Goal: Task Accomplishment & Management: Manage account settings

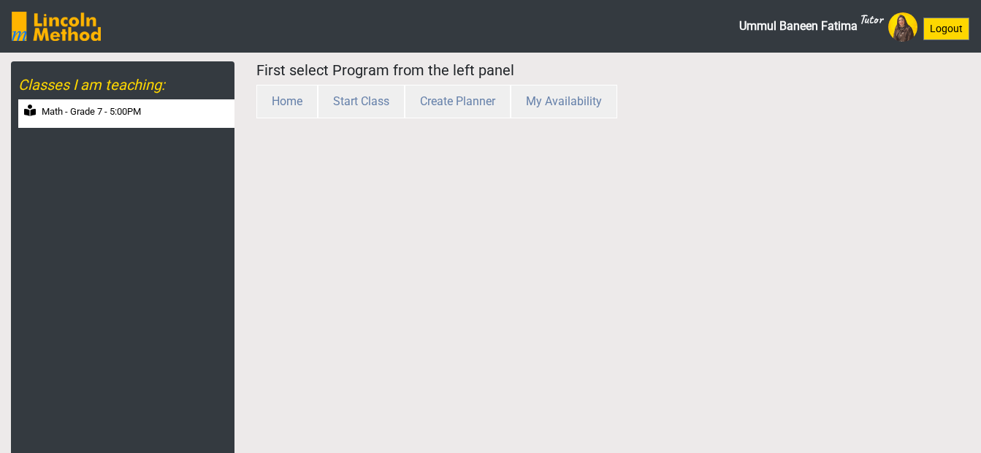
click at [128, 107] on label "Math - Grade 7 - 5:00PM" at bounding box center [91, 112] width 99 height 15
select select "month"
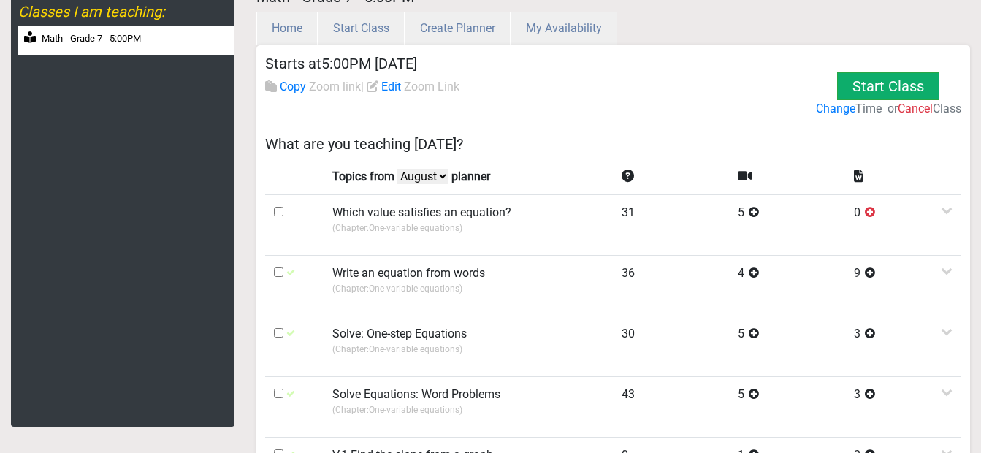
scroll to position [146, 0]
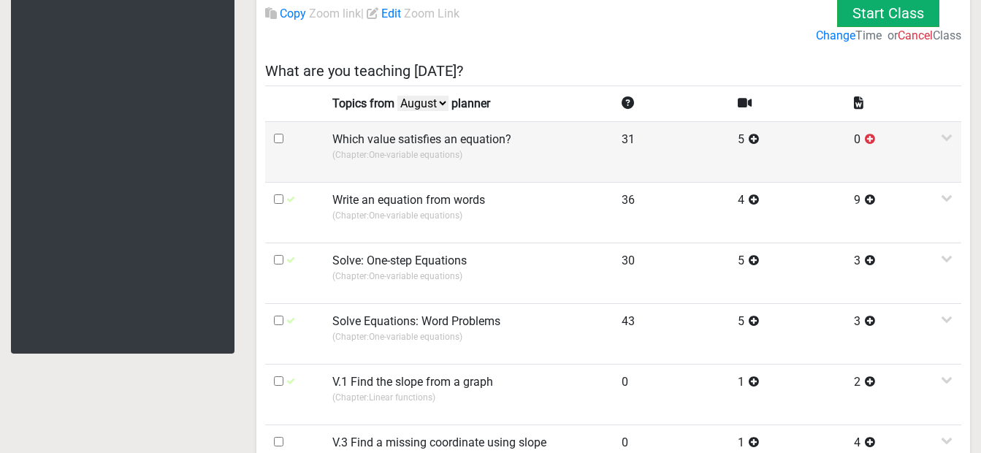
click at [279, 144] on td at bounding box center [294, 151] width 58 height 61
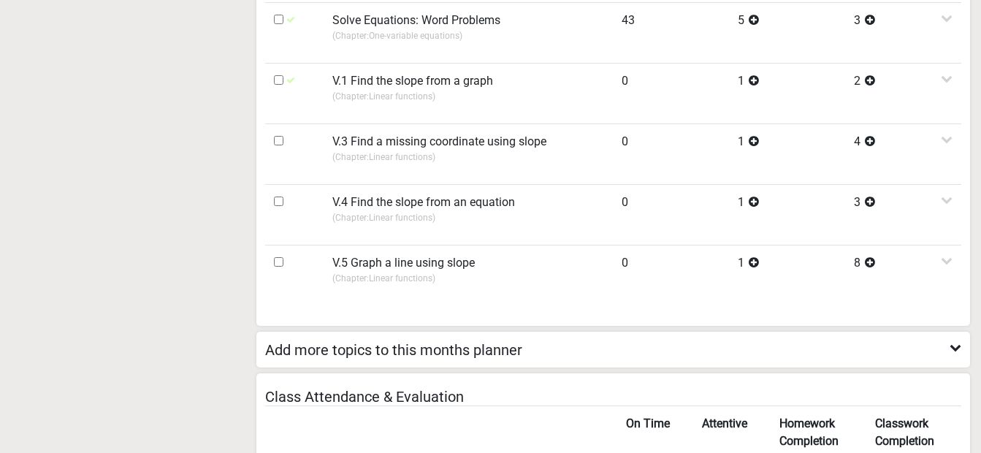
scroll to position [731, 0]
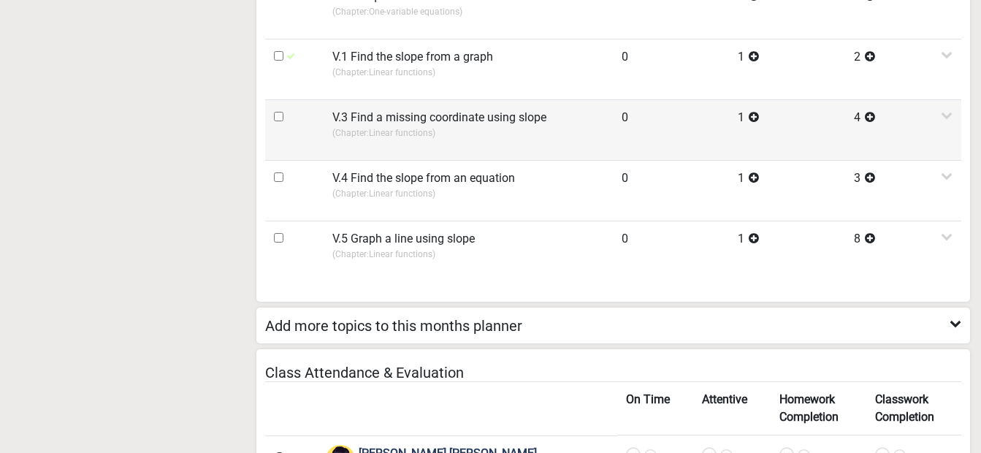
click at [281, 118] on input "checkbox" at bounding box center [279, 117] width 10 height 10
checkbox input "true"
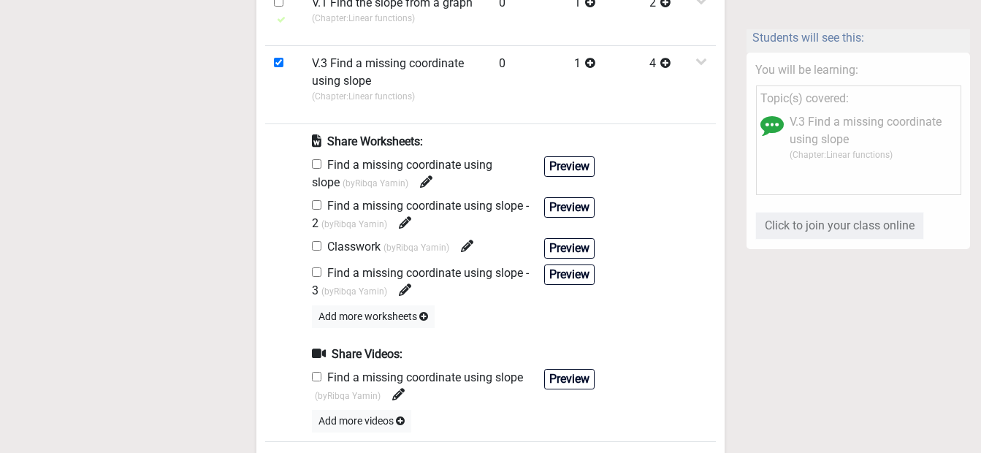
scroll to position [512, 0]
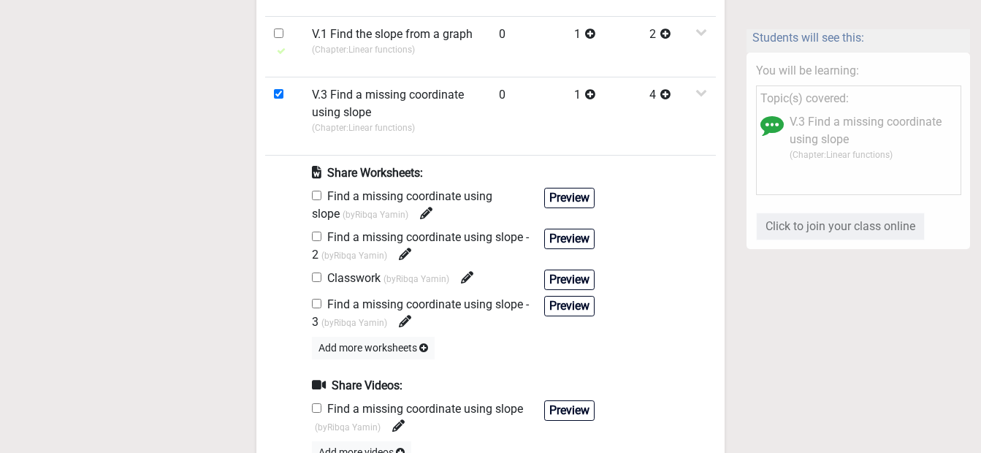
click at [315, 197] on input "checkbox" at bounding box center [317, 196] width 10 height 10
checkbox input "true"
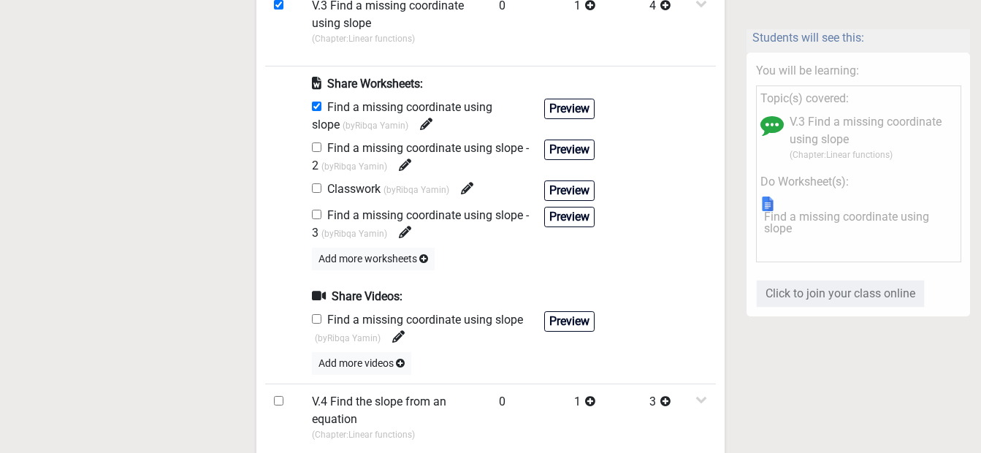
scroll to position [731, 0]
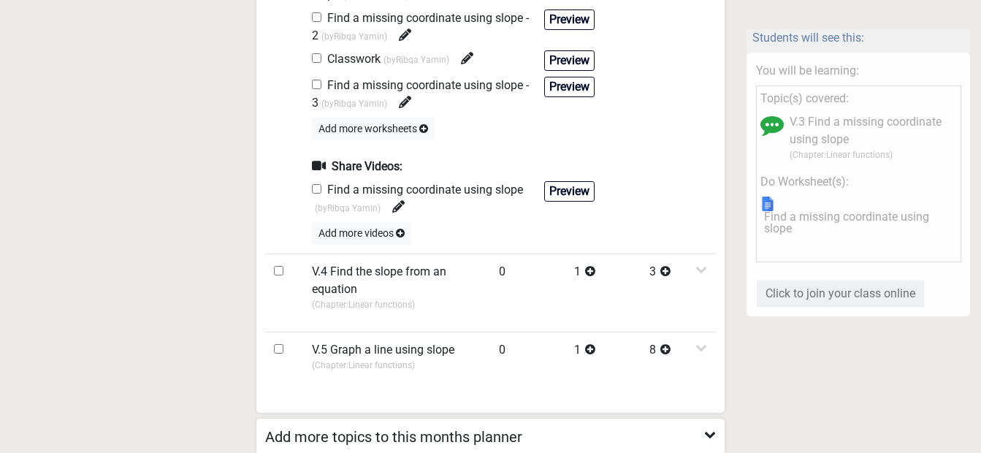
click at [313, 189] on input "checkbox" at bounding box center [317, 189] width 10 height 10
checkbox input "true"
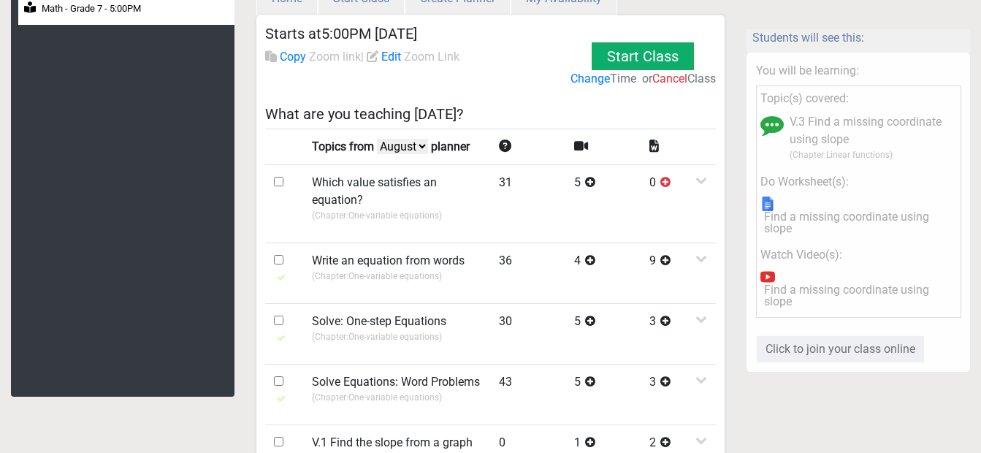
scroll to position [73, 0]
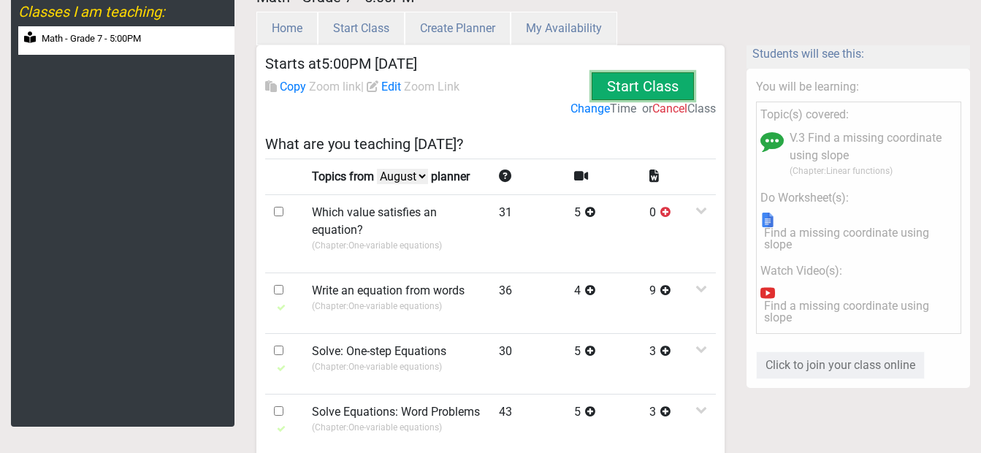
click at [647, 85] on button "Start Class" at bounding box center [643, 86] width 102 height 28
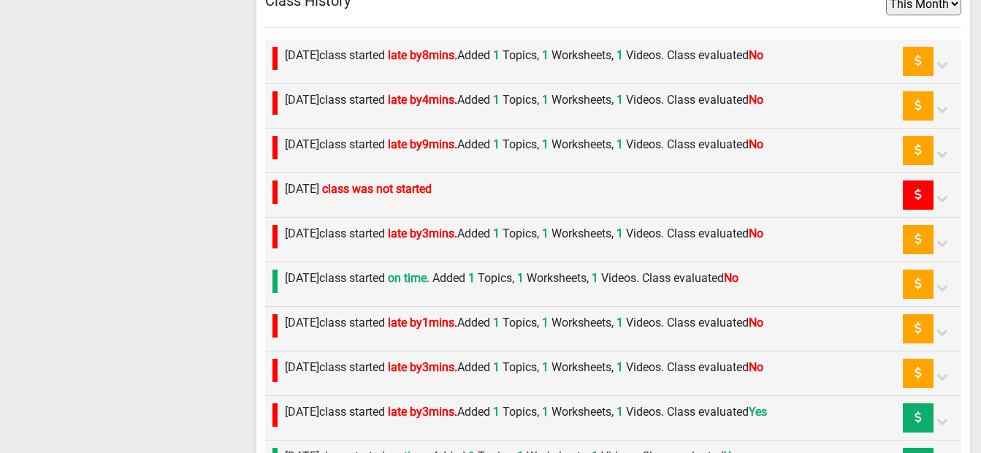
scroll to position [1462, 0]
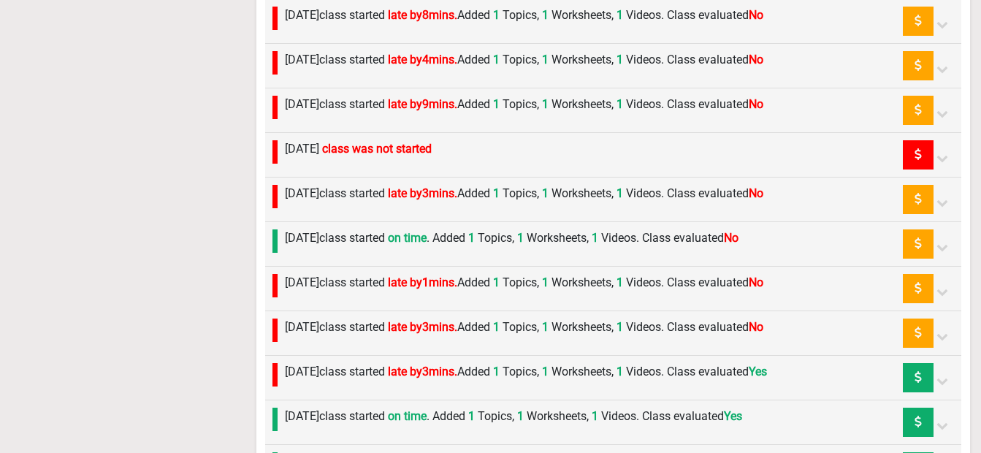
click at [942, 208] on icon at bounding box center [943, 203] width 12 height 12
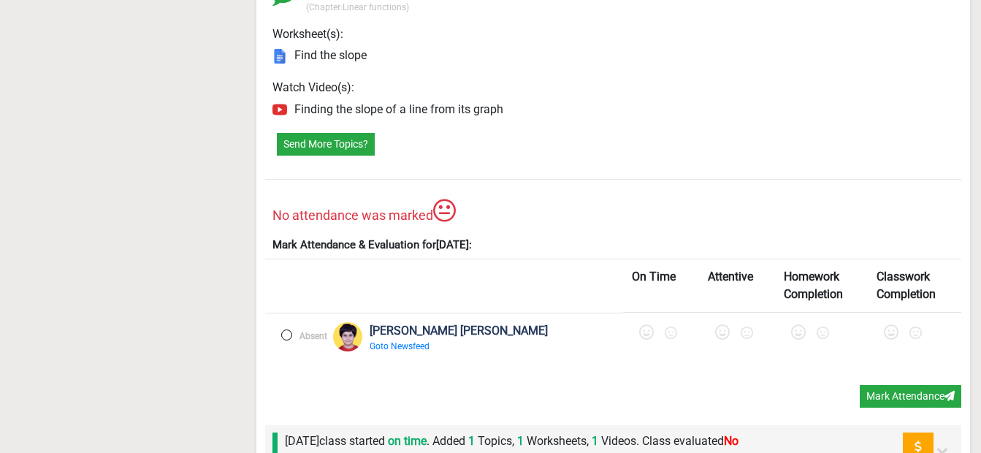
scroll to position [1754, 0]
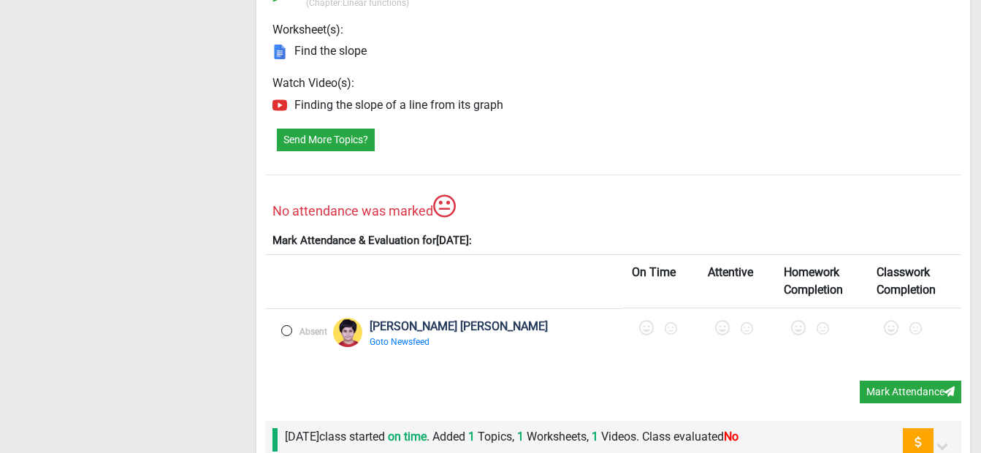
drag, startPoint x: 589, startPoint y: 346, endPoint x: 598, endPoint y: 345, distance: 8.8
click at [639, 335] on icon at bounding box center [646, 328] width 15 height 15
click at [719, 335] on icon at bounding box center [726, 328] width 15 height 15
click at [796, 335] on icon at bounding box center [803, 328] width 15 height 15
click at [886, 335] on icon at bounding box center [893, 328] width 15 height 15
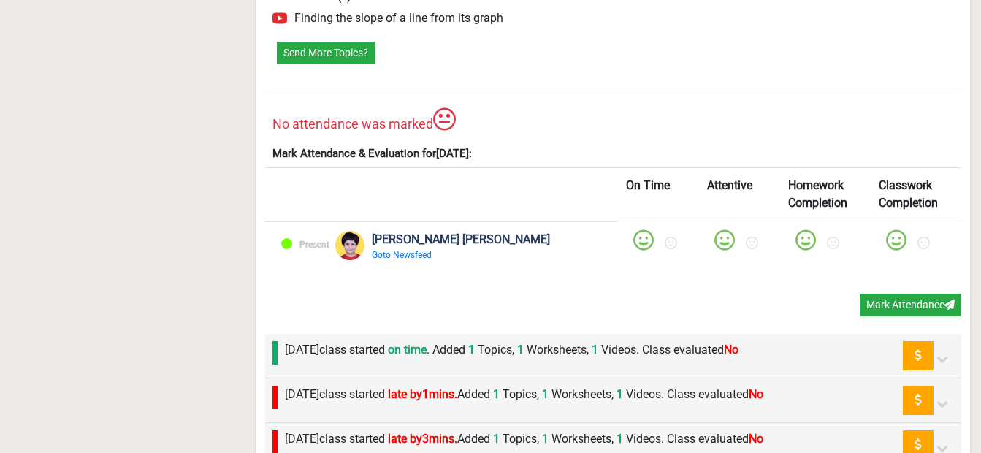
scroll to position [1900, 0]
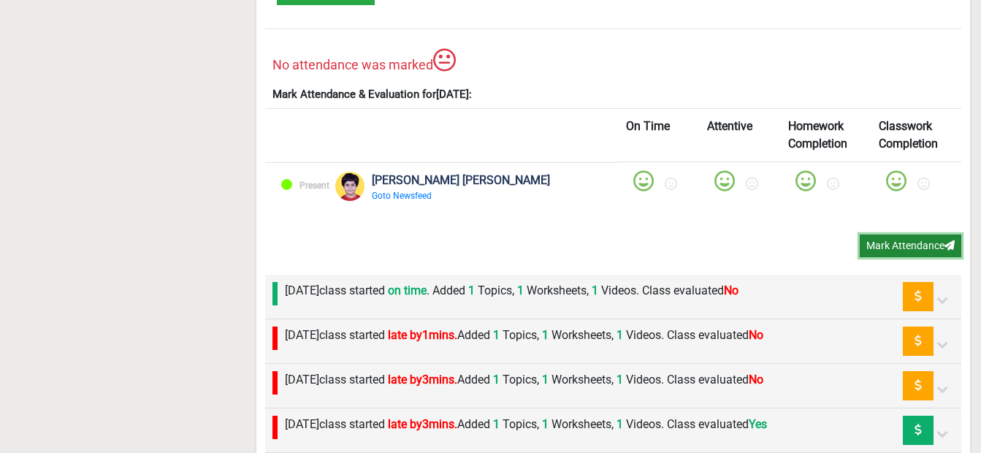
click at [880, 257] on button "Mark Attendance" at bounding box center [911, 246] width 102 height 23
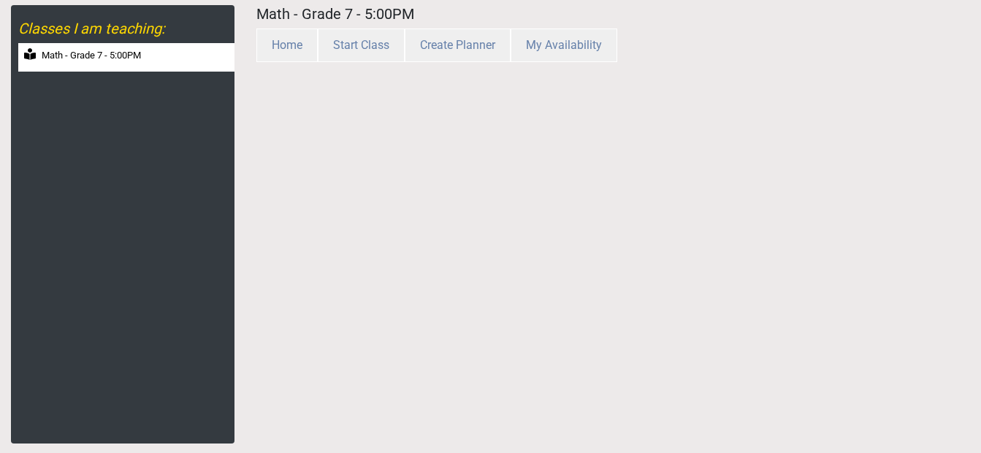
scroll to position [56, 0]
drag, startPoint x: 118, startPoint y: 56, endPoint x: 198, endPoint y: 61, distance: 80.5
click at [118, 56] on label "Math - Grade 7 - 5:00PM" at bounding box center [91, 55] width 99 height 15
select select "month"
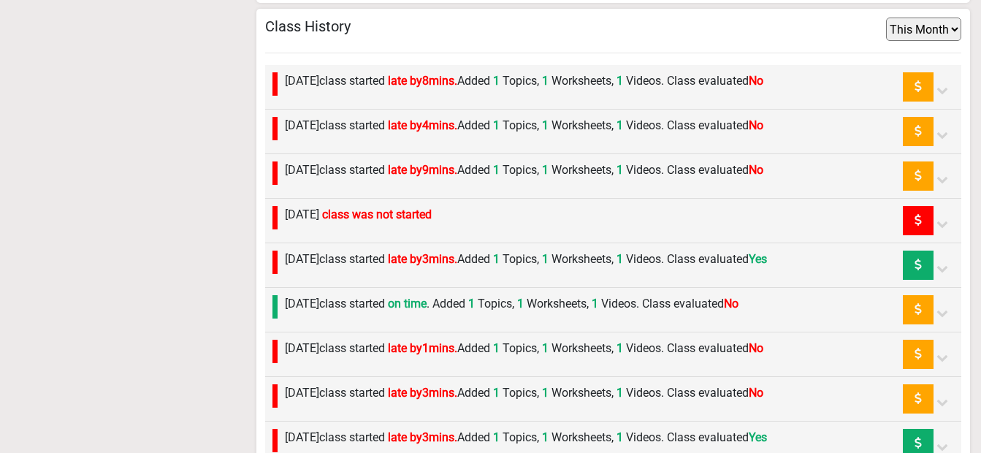
scroll to position [1177, 0]
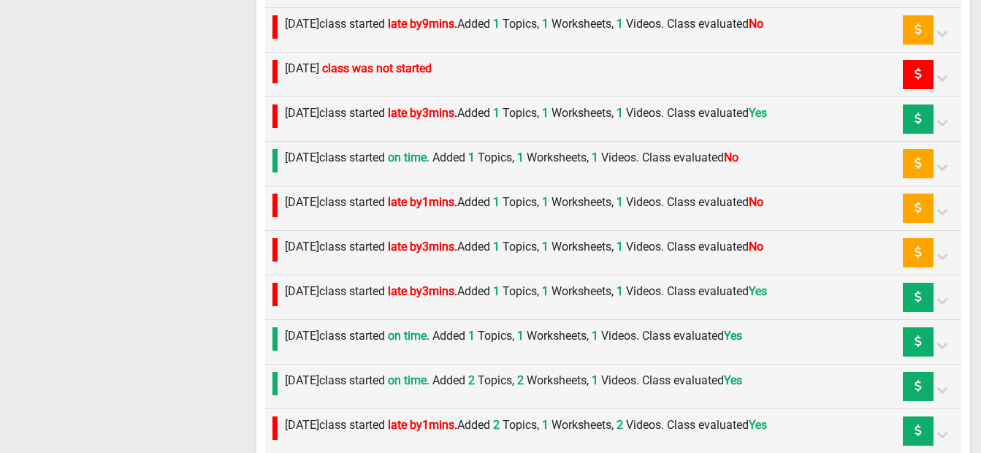
click at [943, 259] on icon at bounding box center [943, 256] width 12 height 12
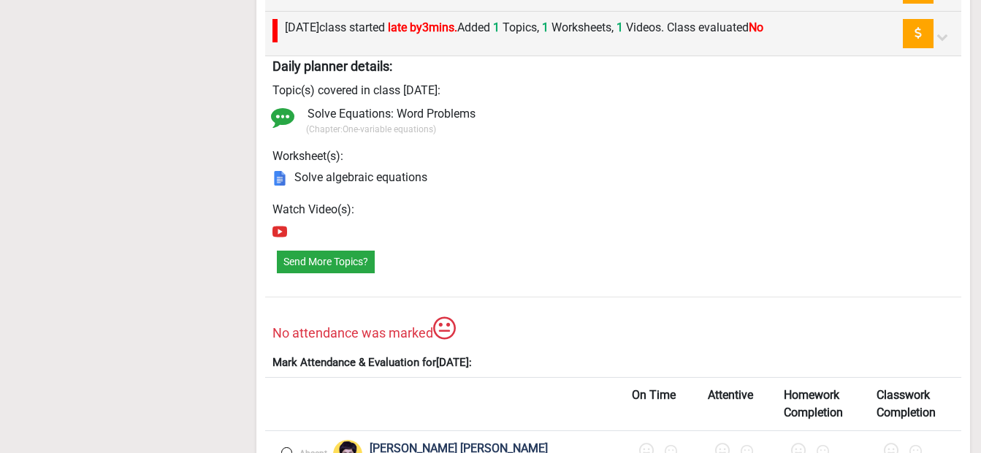
scroll to position [1543, 0]
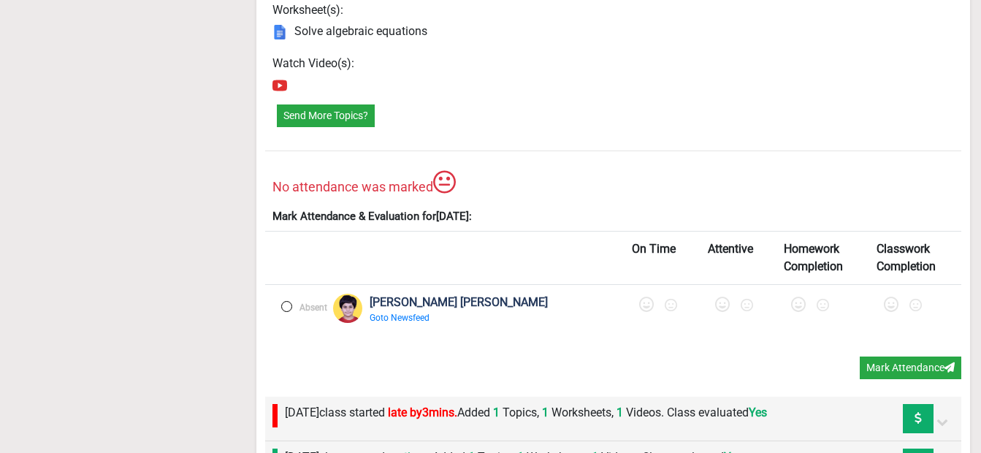
click at [639, 307] on icon at bounding box center [646, 304] width 15 height 15
click at [719, 303] on icon at bounding box center [726, 304] width 15 height 15
click at [796, 303] on icon at bounding box center [803, 304] width 15 height 15
click at [886, 307] on icon at bounding box center [893, 304] width 15 height 15
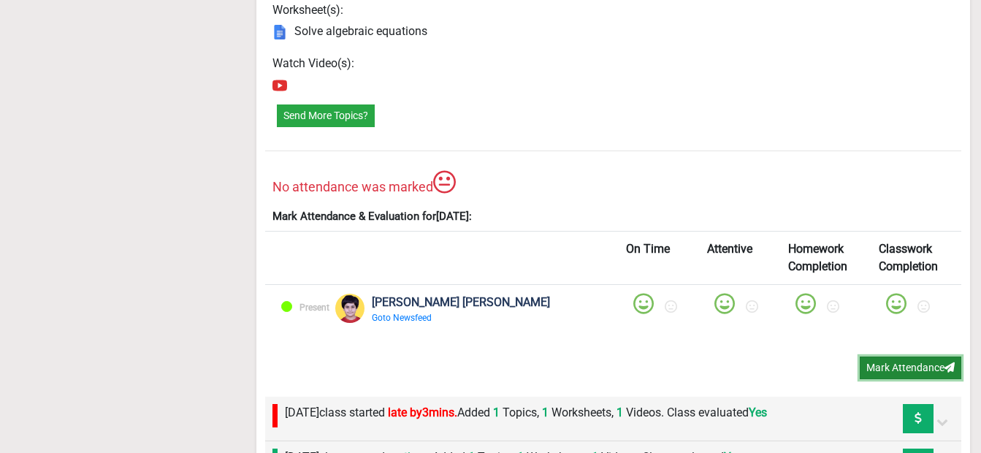
click at [897, 363] on button "Mark Attendance" at bounding box center [911, 368] width 102 height 23
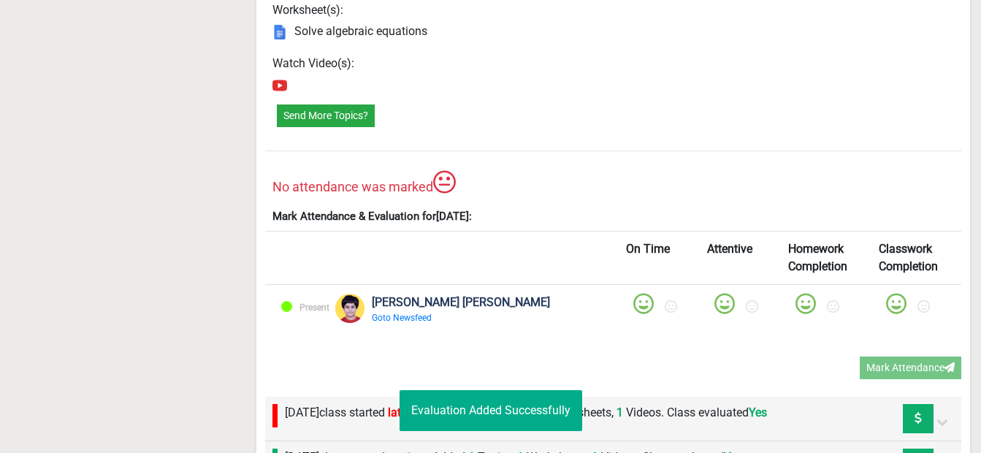
scroll to position [56, 0]
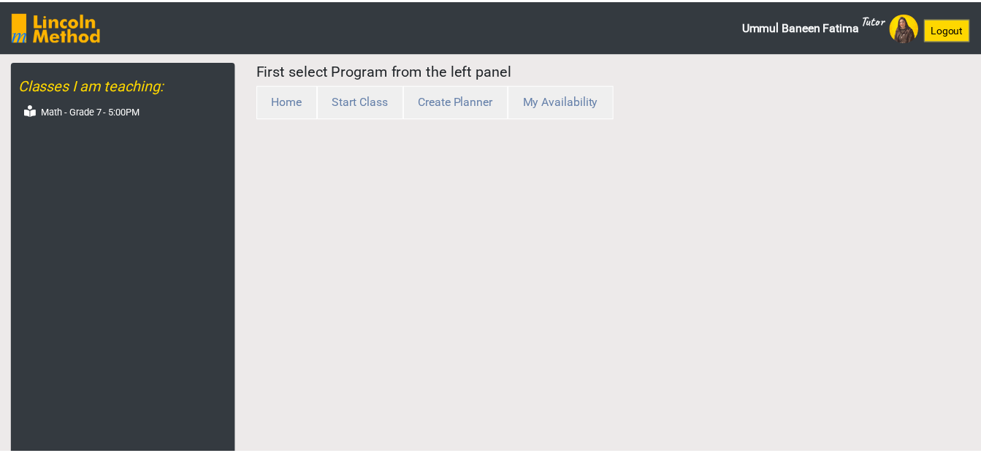
scroll to position [56, 0]
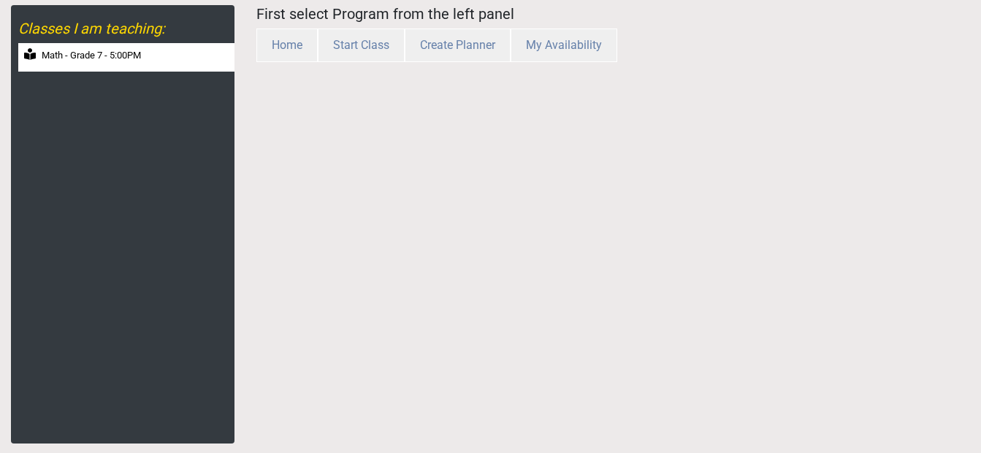
click at [98, 48] on label "Math - Grade 7 - 5:00PM" at bounding box center [91, 55] width 99 height 15
select select "month"
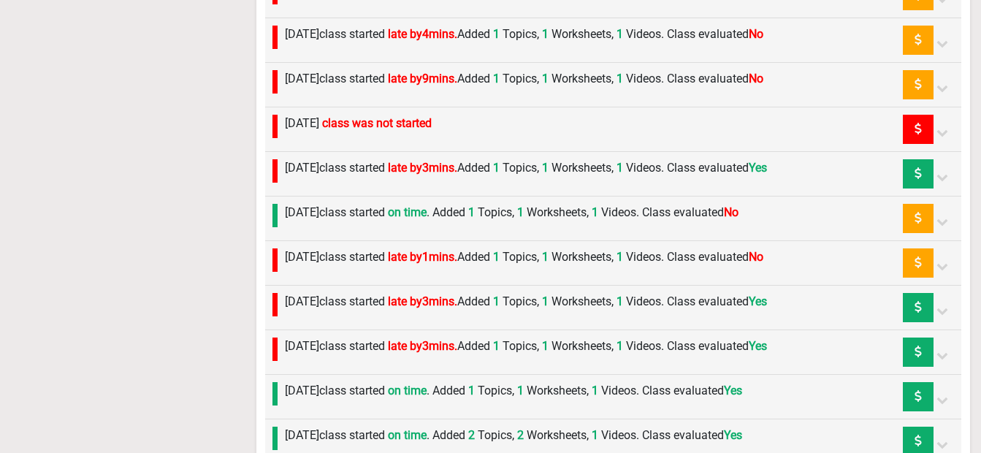
scroll to position [1152, 0]
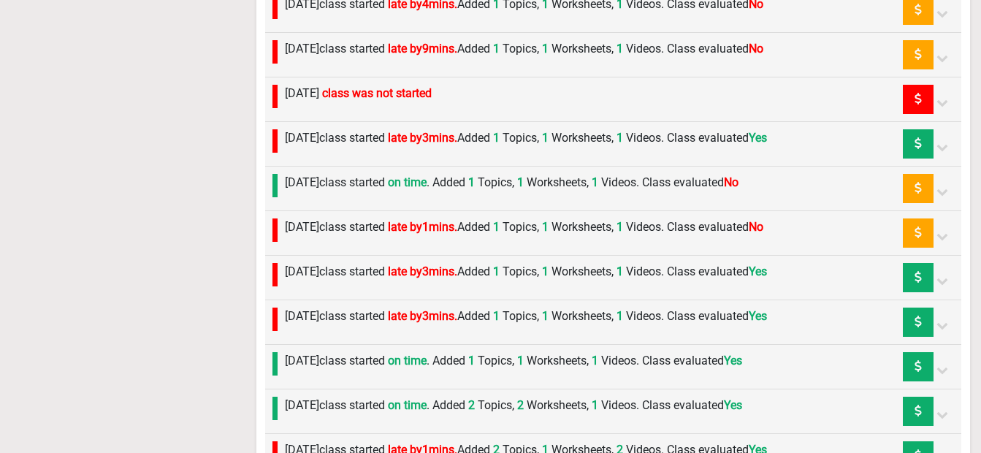
click at [949, 236] on div at bounding box center [944, 233] width 20 height 29
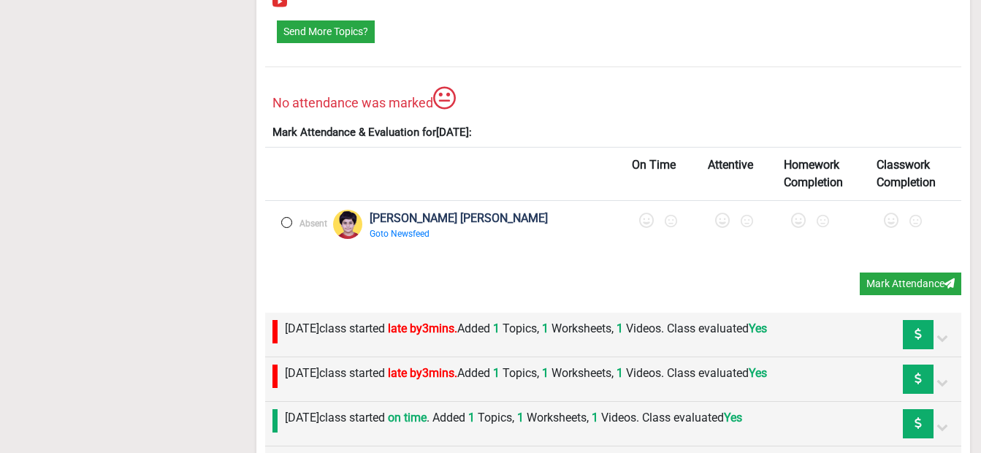
scroll to position [1591, 0]
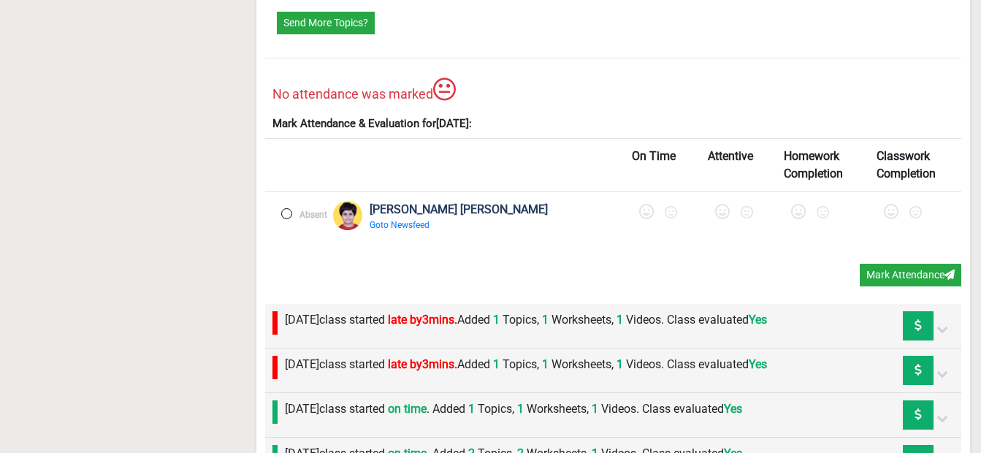
click at [639, 216] on icon at bounding box center [646, 212] width 15 height 15
click at [719, 214] on icon at bounding box center [726, 212] width 15 height 15
click at [796, 212] on icon at bounding box center [803, 212] width 15 height 15
click at [886, 214] on icon at bounding box center [893, 212] width 15 height 15
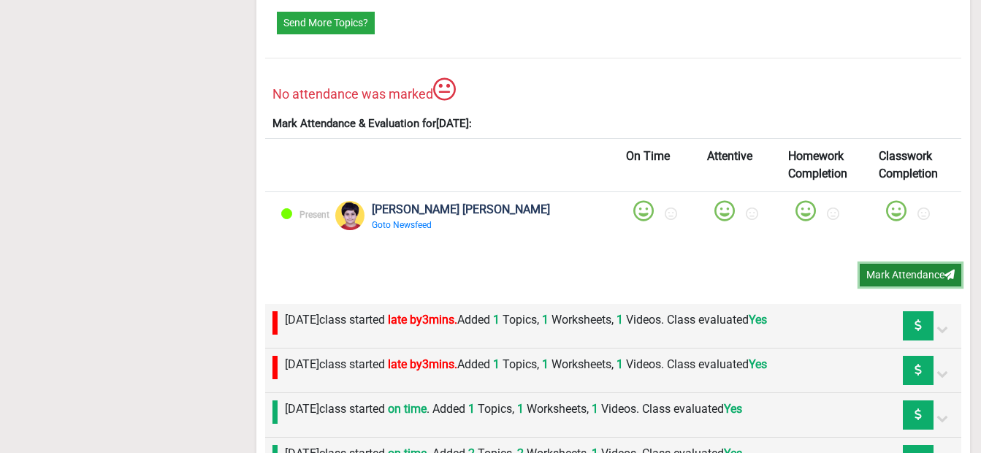
click at [934, 273] on button "Mark Attendance" at bounding box center [911, 275] width 102 height 23
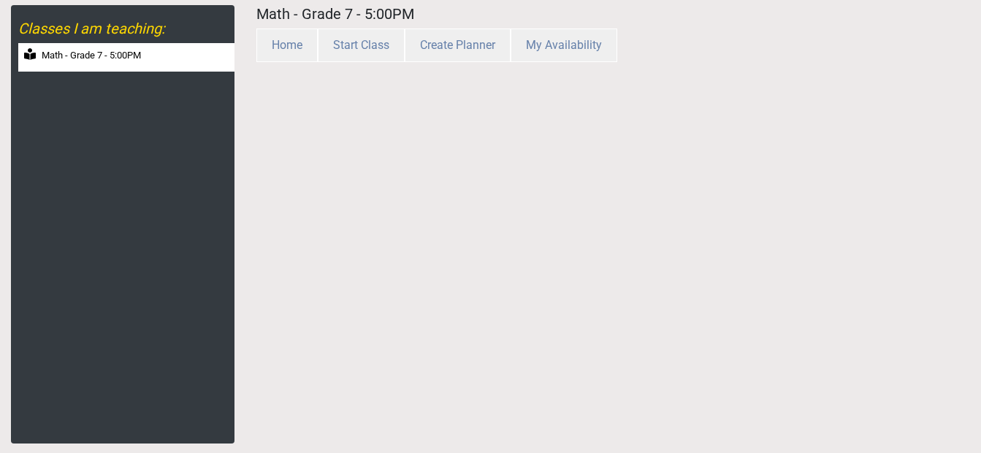
scroll to position [56, 0]
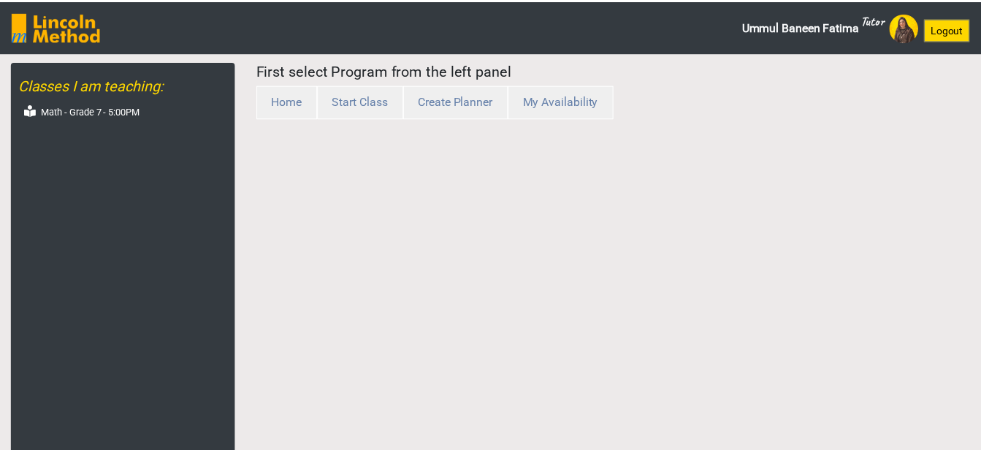
scroll to position [56, 0]
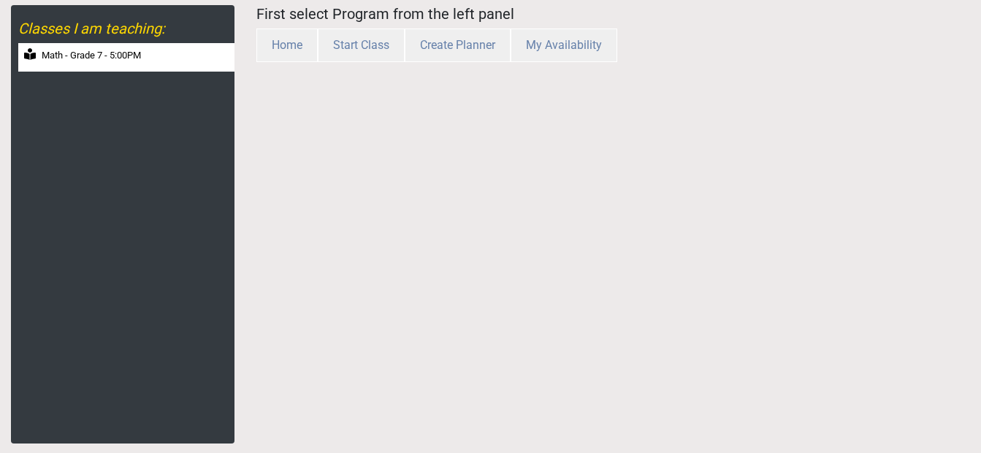
click at [137, 56] on label "Math - Grade 7 - 5:00PM" at bounding box center [91, 55] width 99 height 15
select select "month"
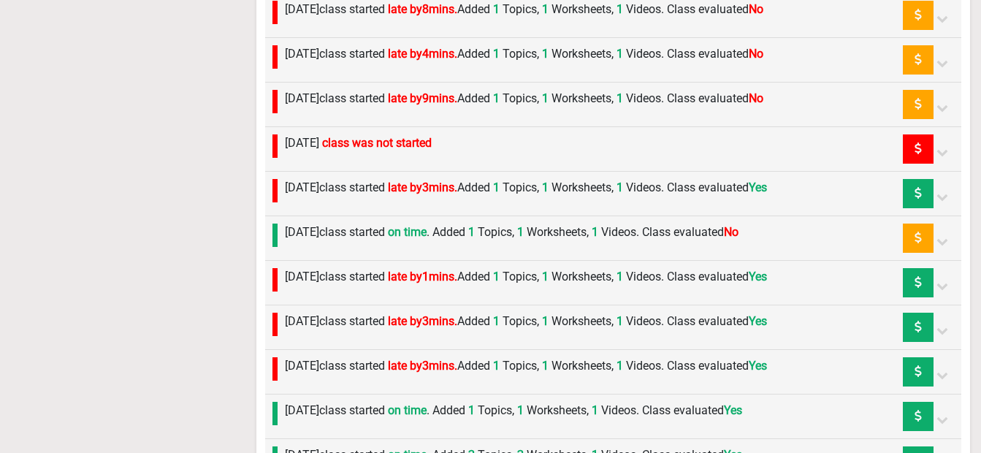
scroll to position [1104, 0]
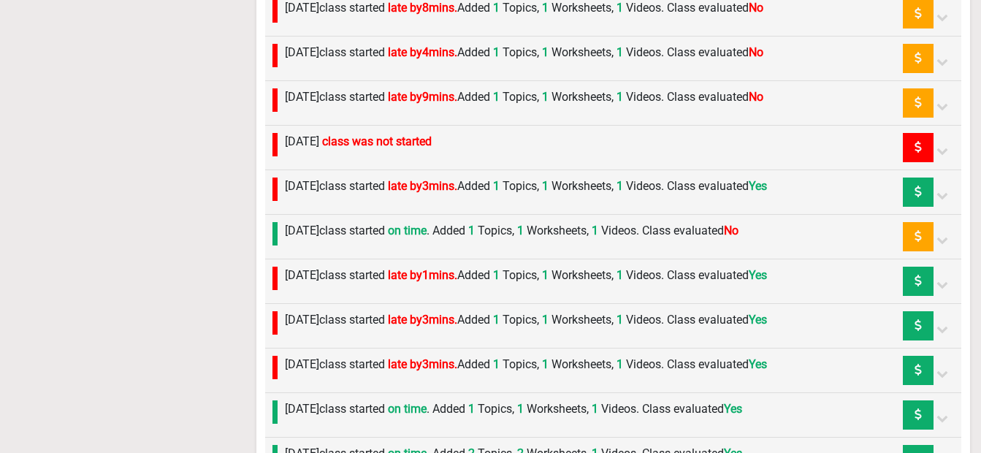
click at [940, 239] on icon at bounding box center [943, 240] width 12 height 12
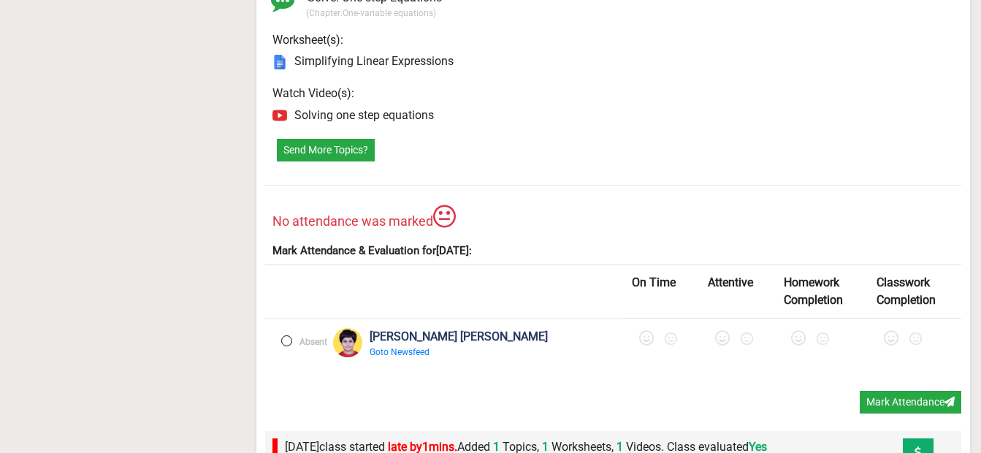
scroll to position [1470, 0]
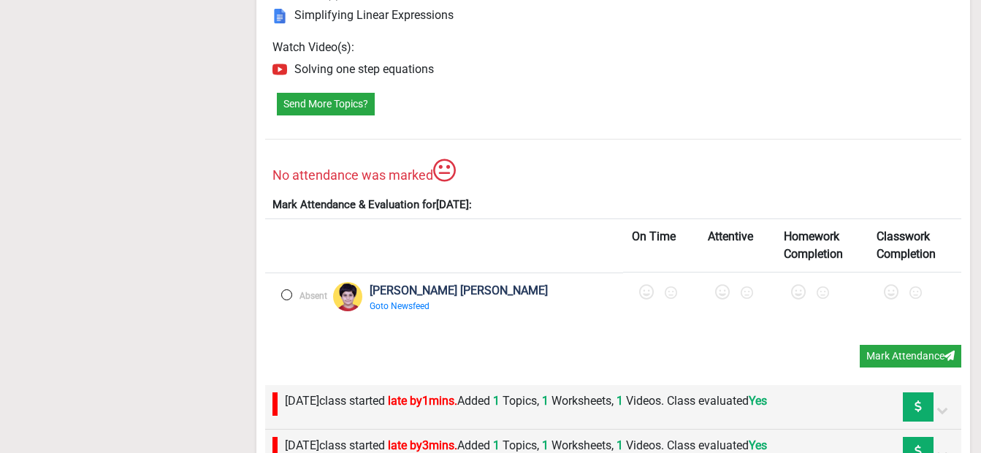
click at [639, 292] on icon at bounding box center [646, 292] width 15 height 15
click at [719, 291] on icon at bounding box center [726, 292] width 15 height 15
click at [796, 291] on icon at bounding box center [803, 292] width 15 height 15
click at [886, 293] on icon at bounding box center [893, 292] width 15 height 15
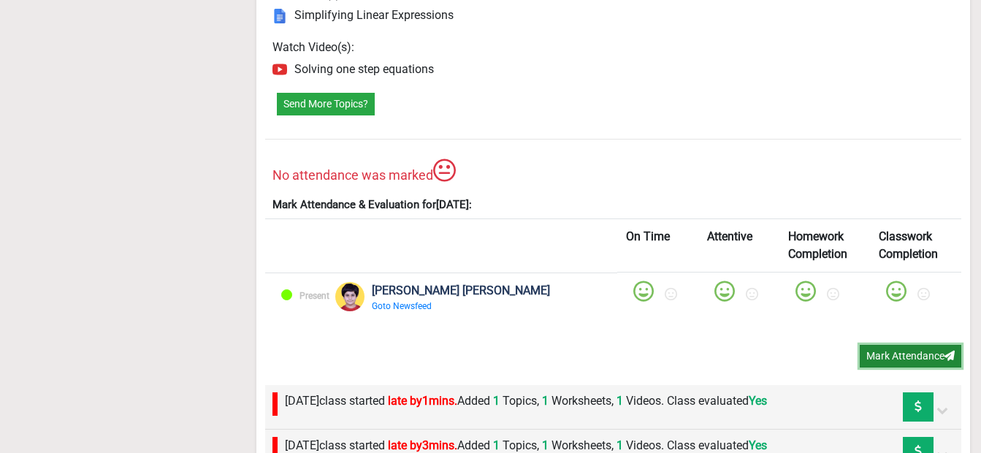
click at [910, 355] on button "Mark Attendance" at bounding box center [911, 356] width 102 height 23
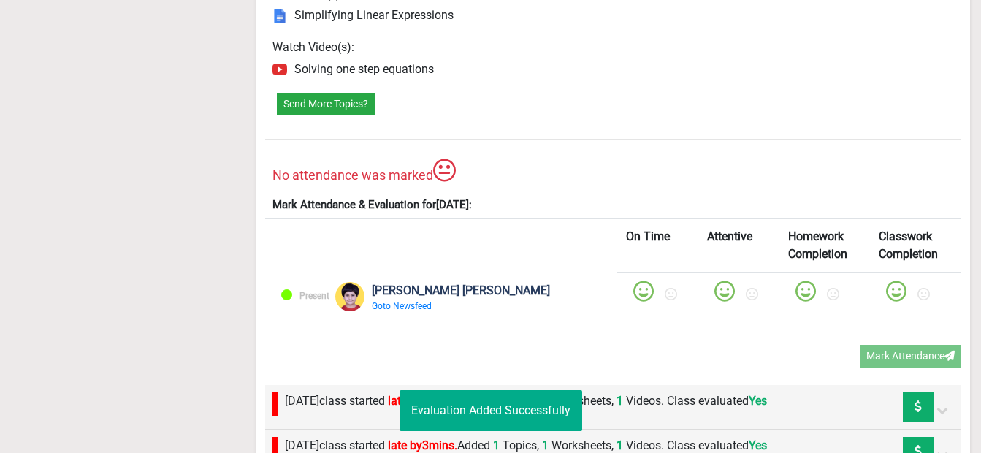
scroll to position [56, 0]
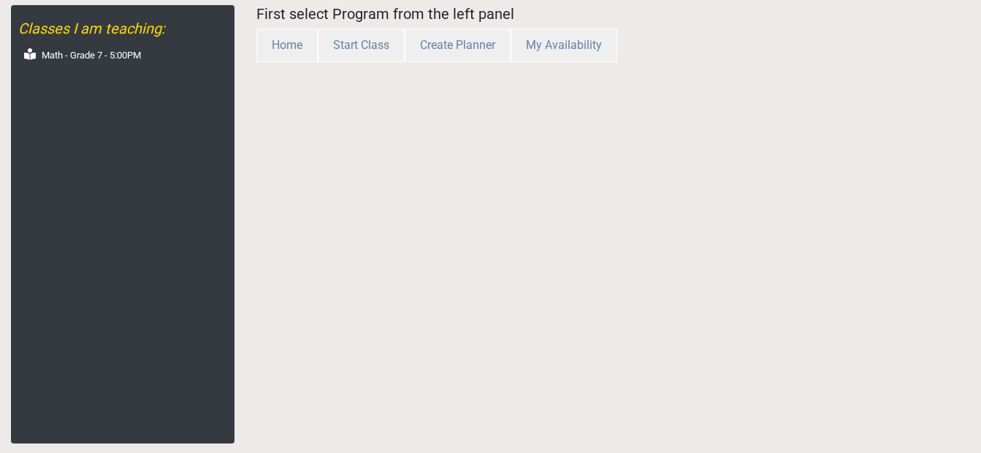
scroll to position [56, 0]
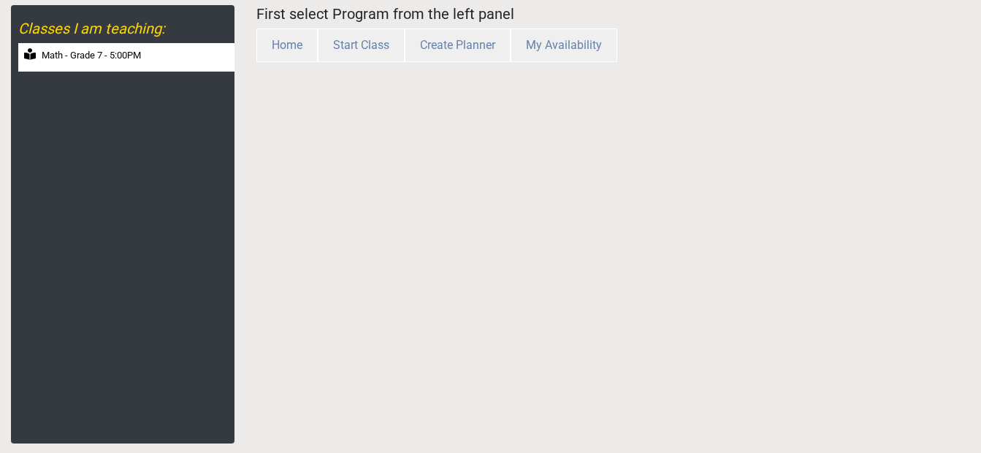
click at [100, 58] on label "Math - Grade 7 - 5:00PM" at bounding box center [91, 55] width 99 height 15
select select "month"
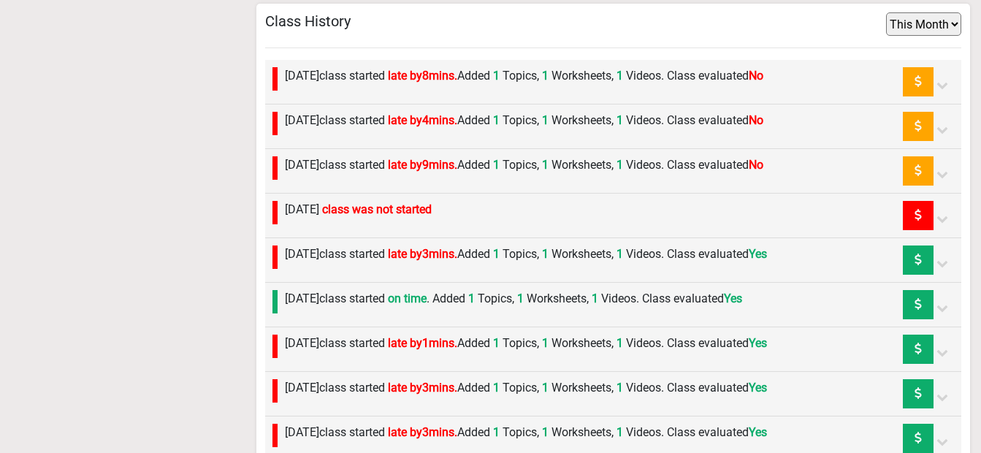
scroll to position [950, 0]
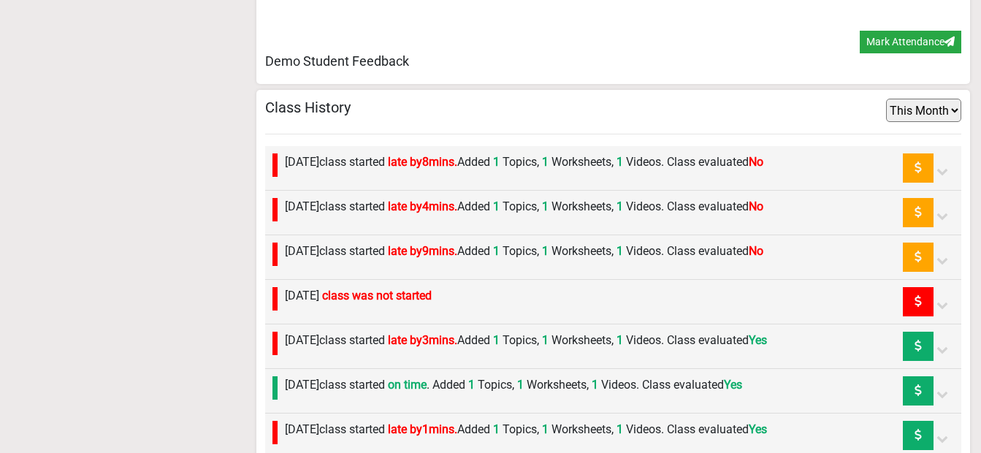
click at [943, 259] on icon at bounding box center [943, 260] width 12 height 12
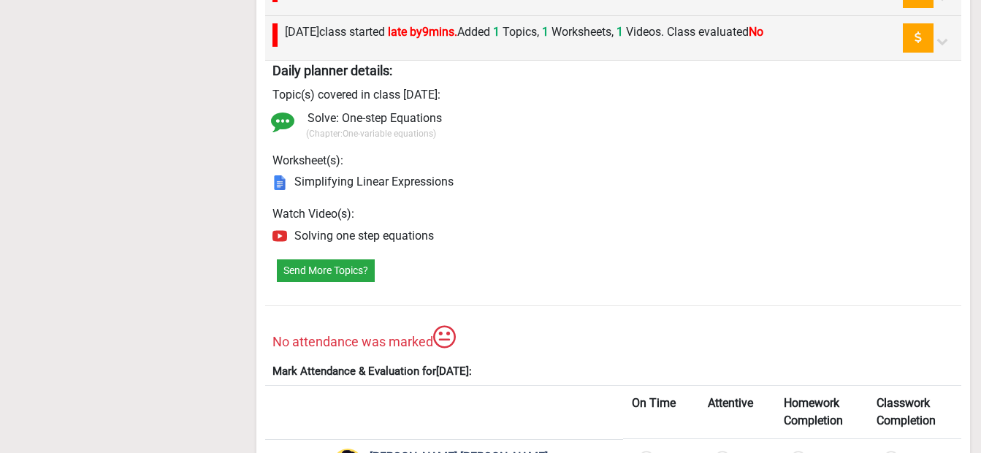
scroll to position [1388, 0]
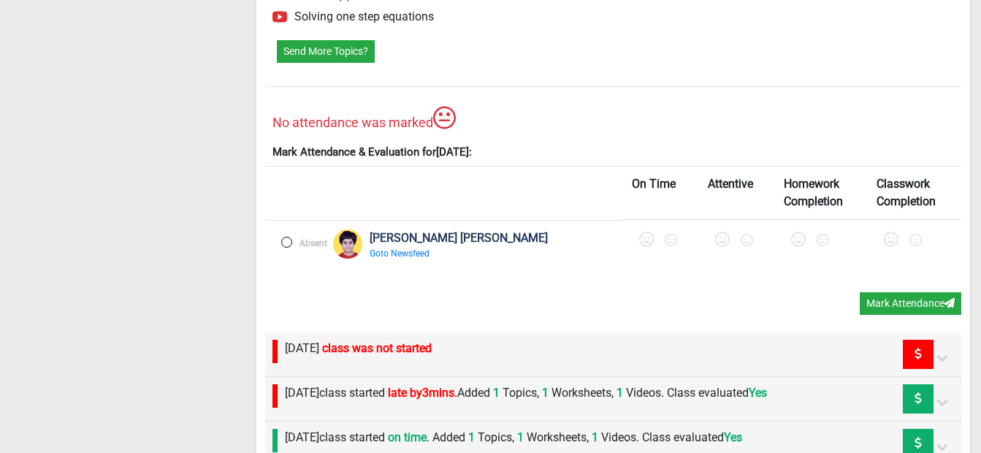
click at [286, 243] on label at bounding box center [286, 242] width 11 height 11
click at [899, 294] on button "Mark Attendance" at bounding box center [911, 303] width 102 height 23
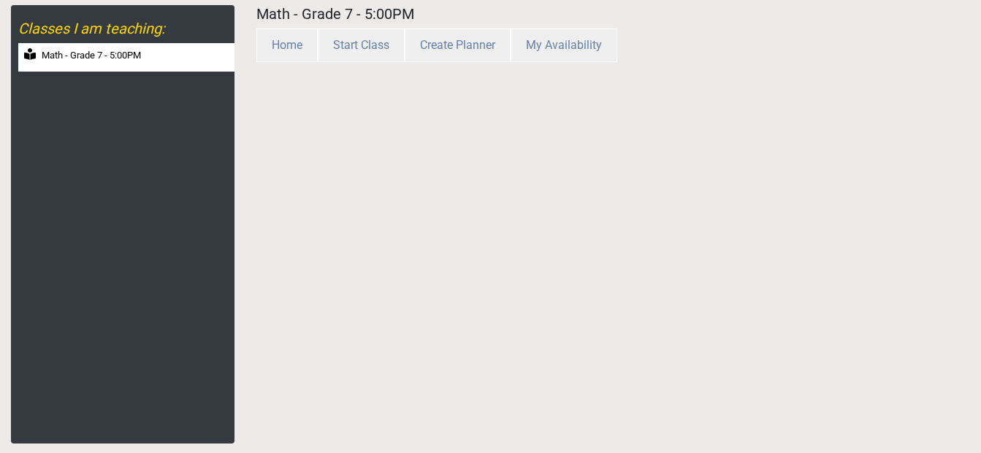
scroll to position [56, 0]
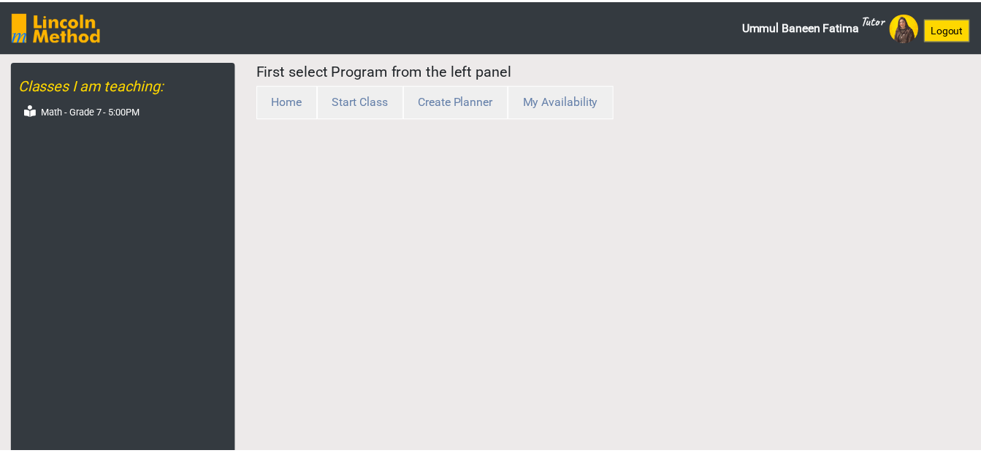
scroll to position [56, 0]
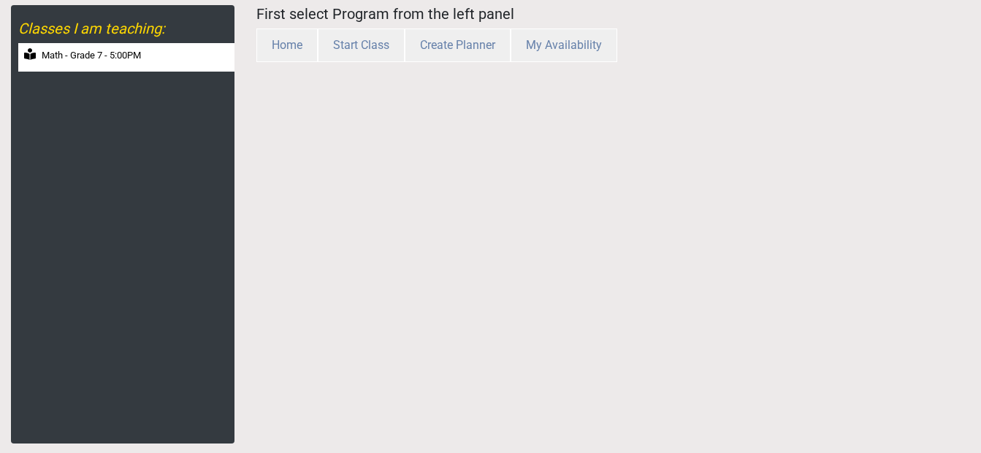
click at [121, 57] on label "Math - Grade 7 - 5:00PM" at bounding box center [91, 55] width 99 height 15
select select "month"
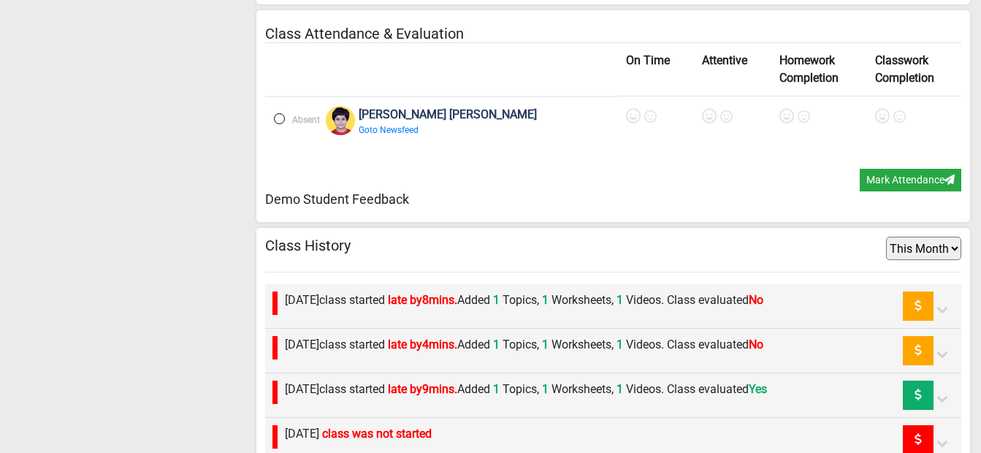
scroll to position [958, 0]
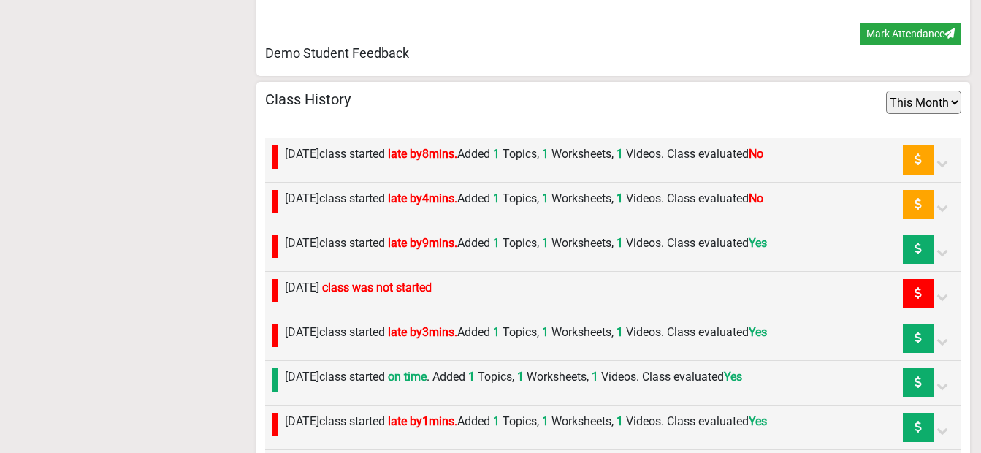
click at [946, 215] on div at bounding box center [944, 204] width 20 height 29
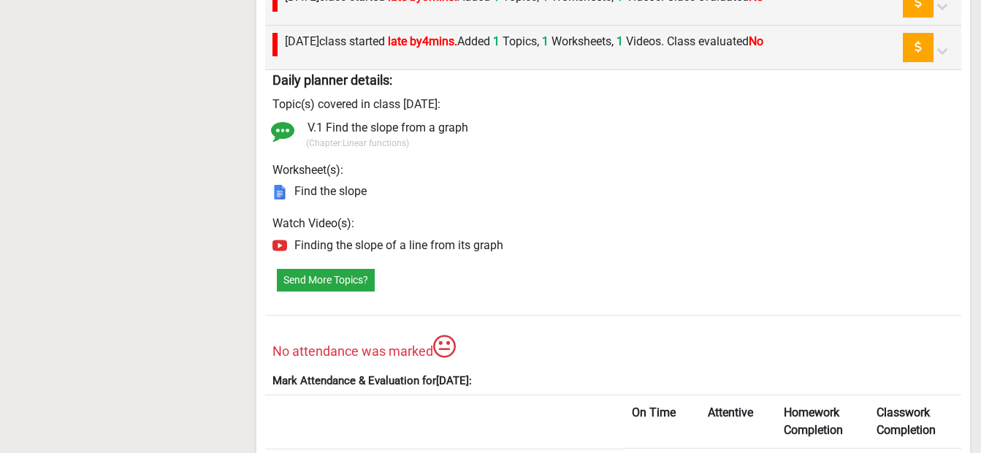
scroll to position [1250, 0]
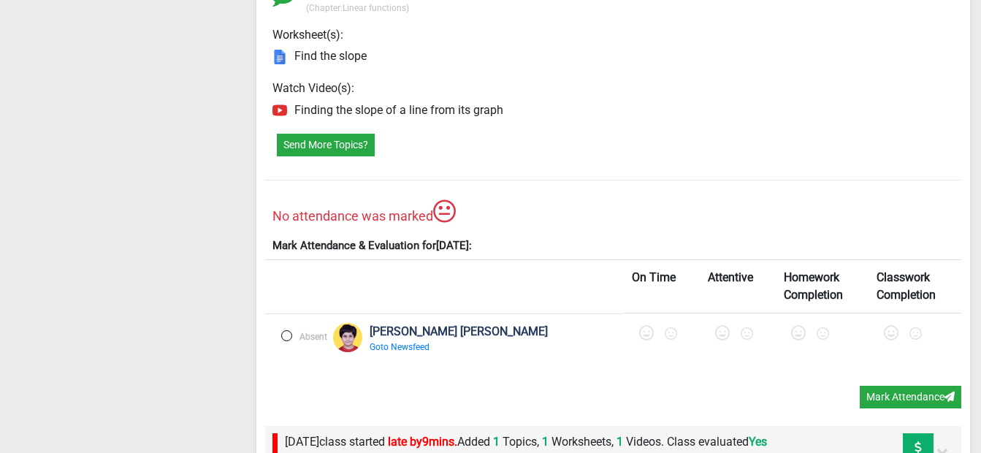
click at [289, 335] on label at bounding box center [286, 335] width 11 height 11
click at [906, 399] on button "Mark Attendance" at bounding box center [911, 397] width 102 height 23
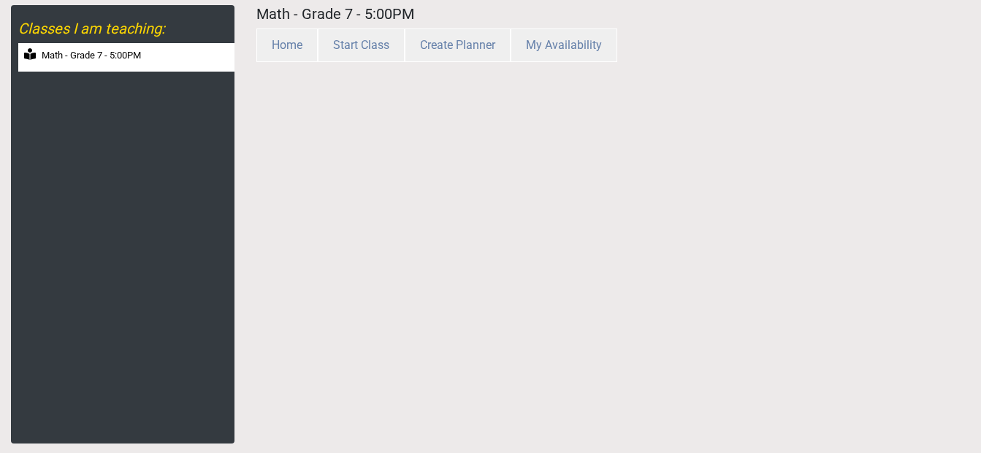
scroll to position [56, 0]
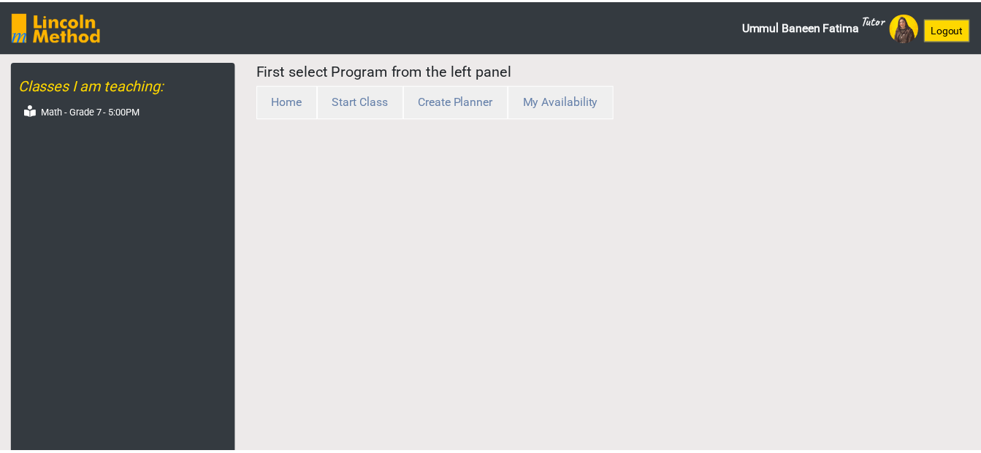
scroll to position [56, 0]
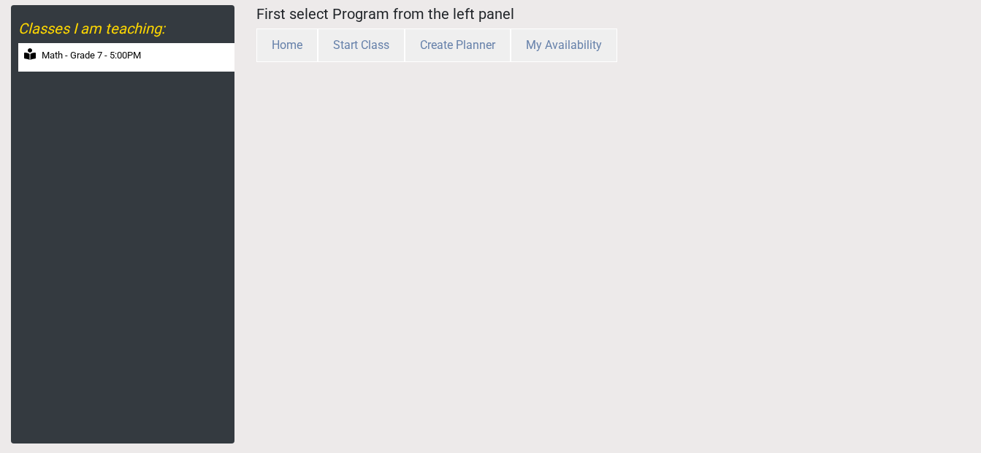
click at [141, 56] on label "Math - Grade 7 - 5:00PM" at bounding box center [91, 55] width 99 height 15
select select "month"
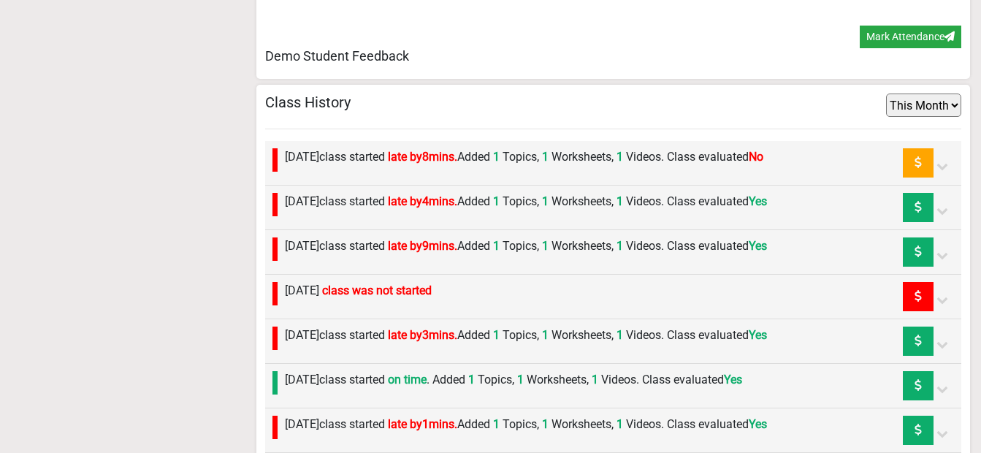
scroll to position [958, 0]
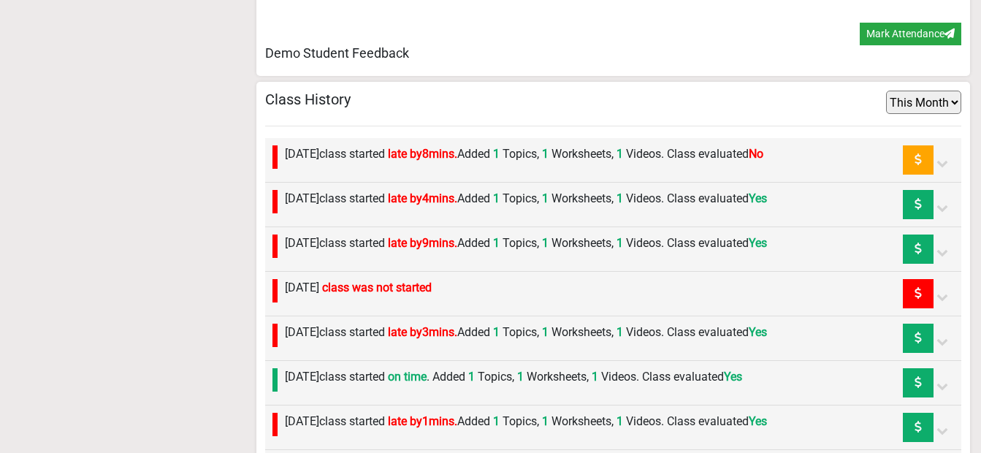
click at [942, 166] on icon at bounding box center [943, 163] width 12 height 12
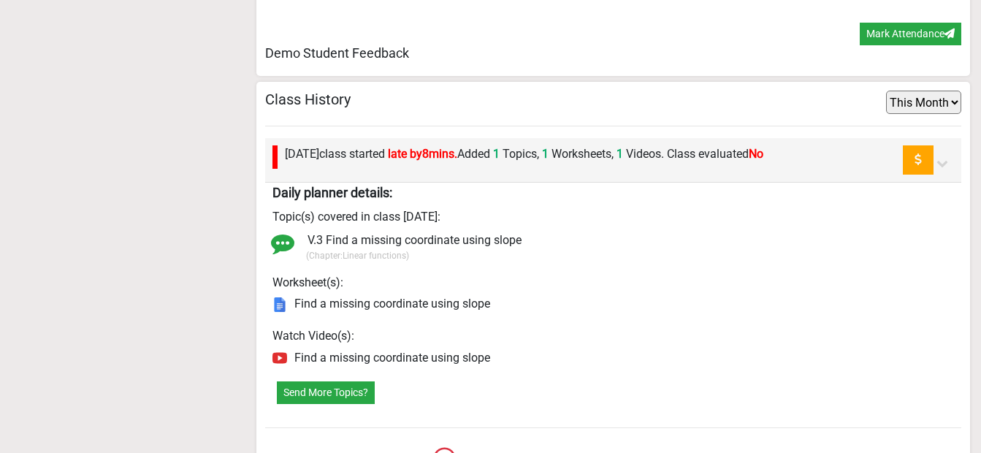
scroll to position [1250, 0]
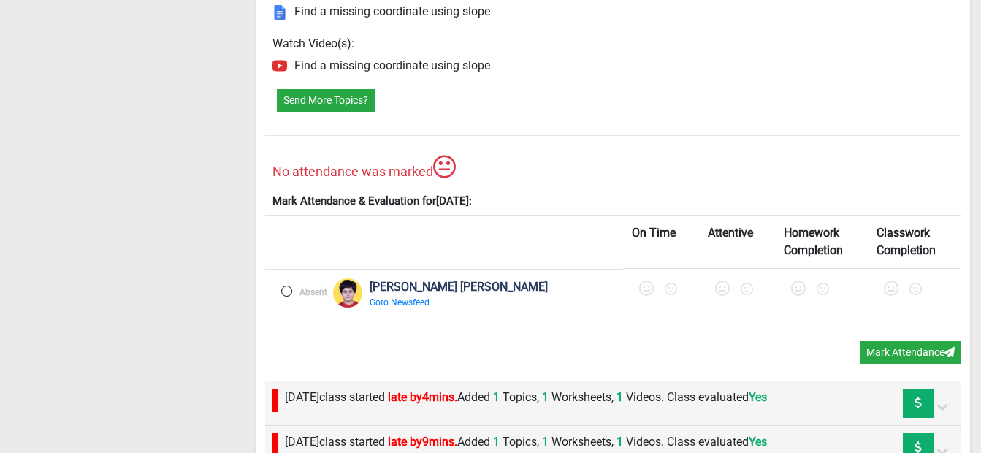
click at [292, 290] on label at bounding box center [286, 291] width 11 height 11
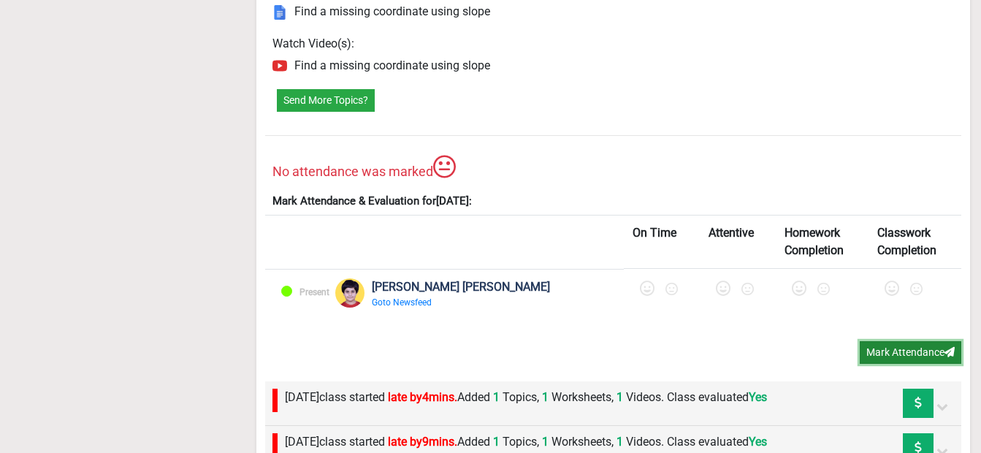
click at [934, 344] on button "Mark Attendance" at bounding box center [911, 352] width 102 height 23
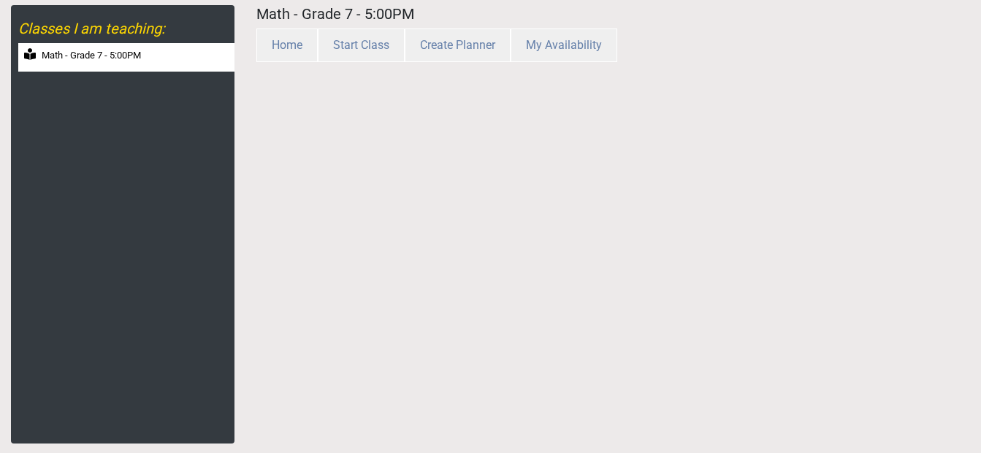
scroll to position [56, 0]
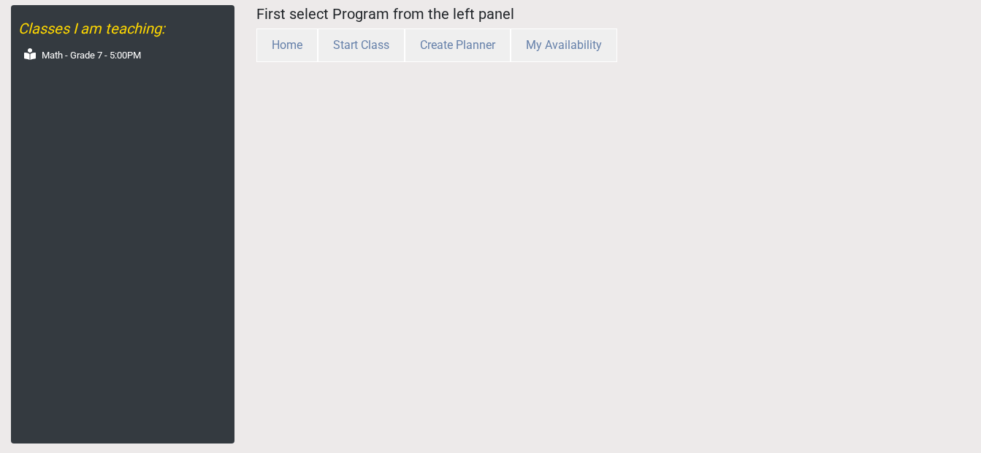
scroll to position [56, 0]
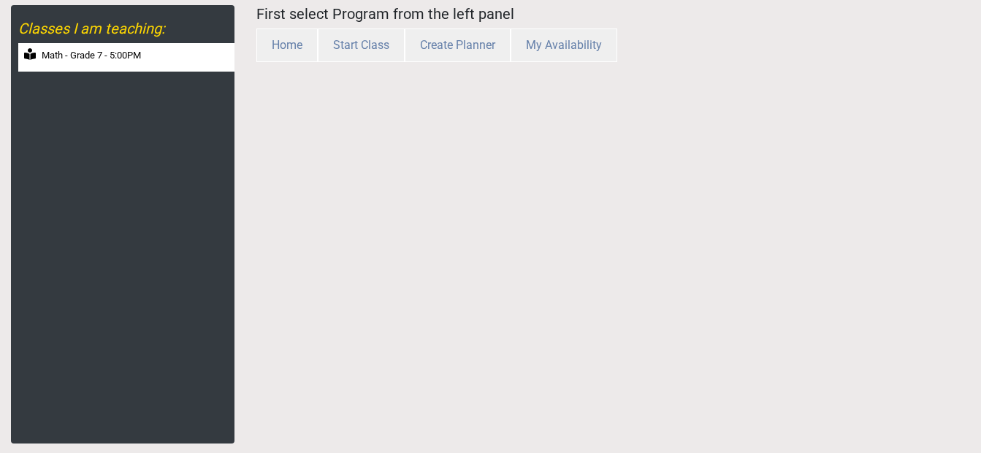
click at [97, 54] on label "Math - Grade 7 - 5:00PM" at bounding box center [91, 55] width 99 height 15
select select "month"
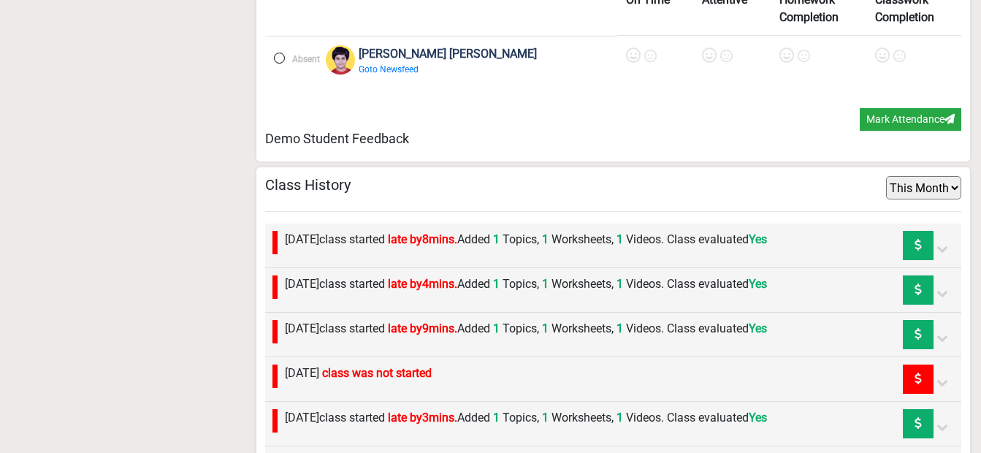
scroll to position [843, 0]
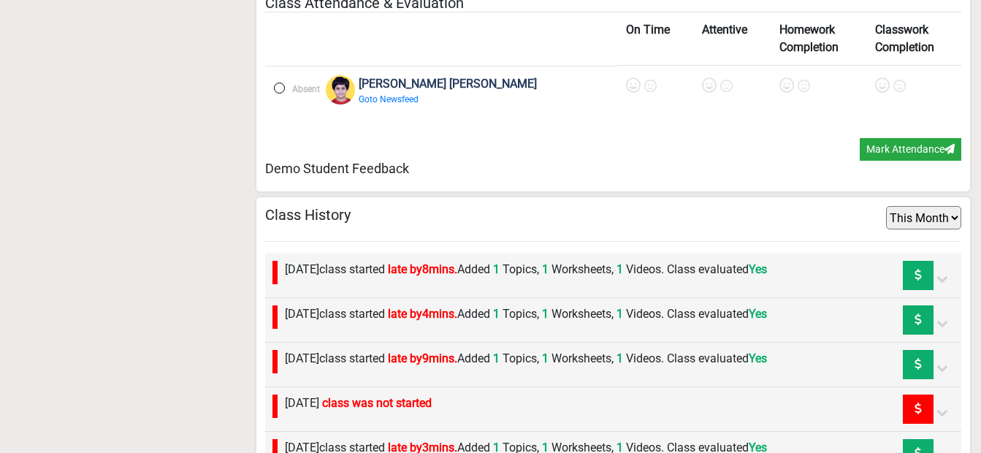
click at [371, 99] on p "Goto Newsfeed" at bounding box center [450, 99] width 182 height 13
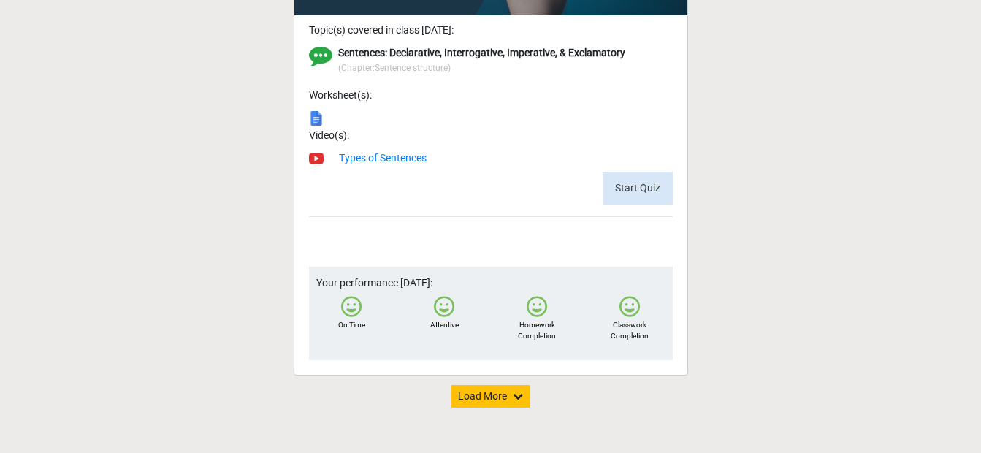
scroll to position [5011, 0]
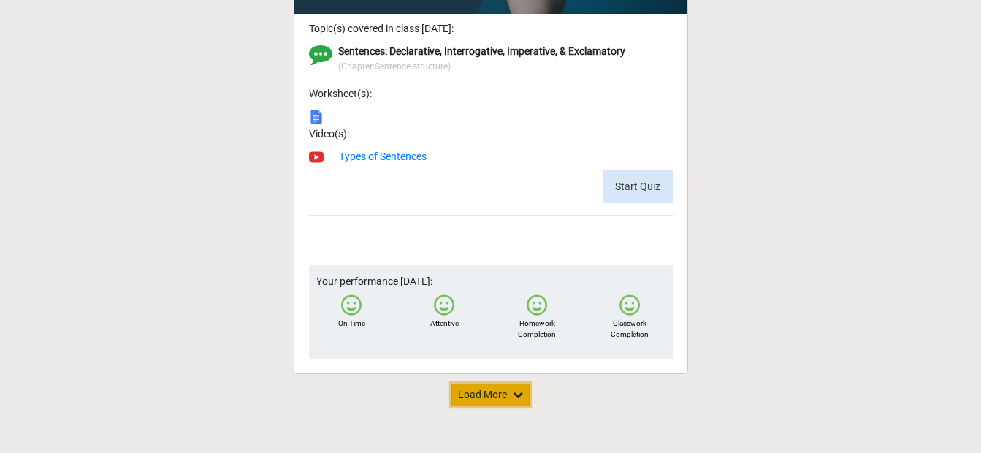
click at [489, 395] on button "Load More" at bounding box center [491, 395] width 78 height 23
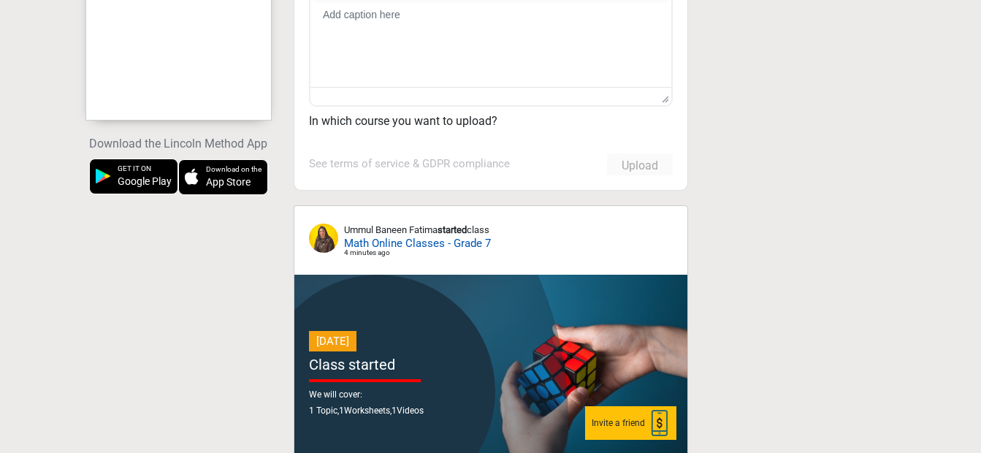
scroll to position [0, 0]
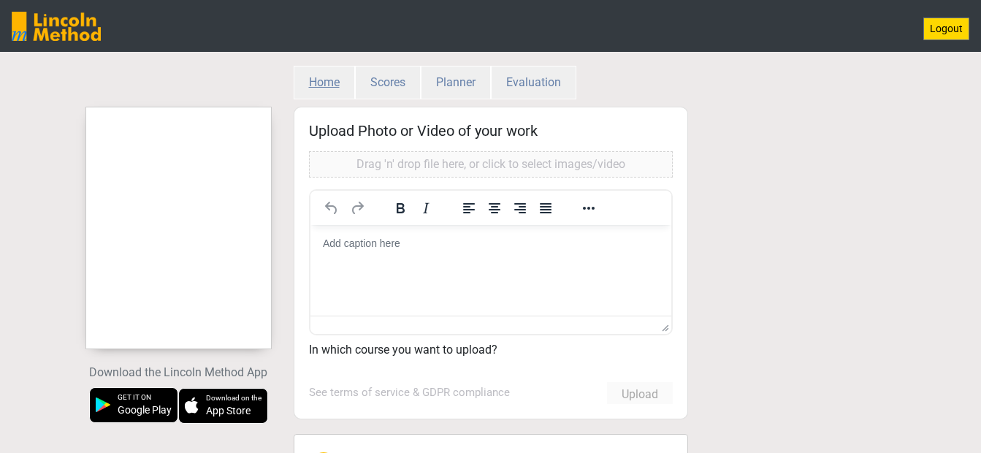
click at [327, 82] on button "Home" at bounding box center [324, 83] width 61 height 34
click at [330, 80] on button "Home" at bounding box center [324, 82] width 60 height 32
click at [330, 82] on button "Home" at bounding box center [324, 82] width 60 height 32
click at [330, 81] on button "Home" at bounding box center [324, 82] width 60 height 32
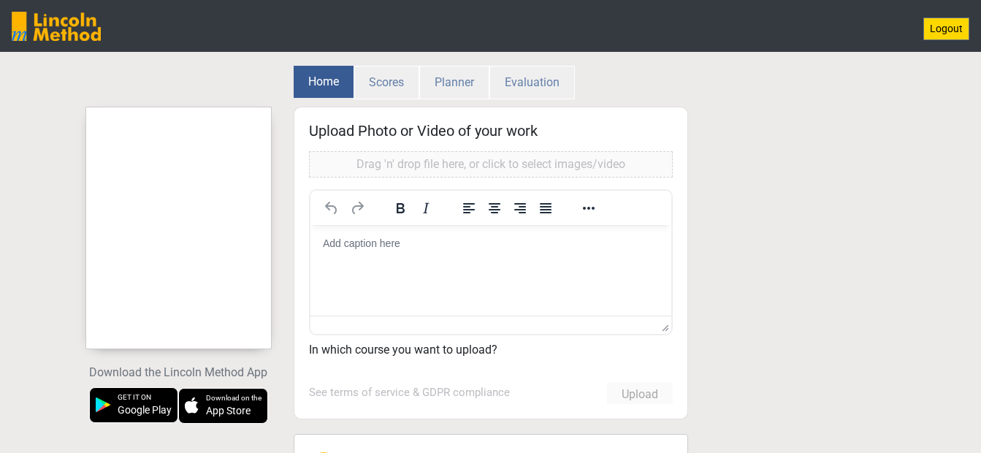
click at [330, 80] on button "Home" at bounding box center [324, 82] width 60 height 32
click at [389, 79] on button "Scores" at bounding box center [387, 83] width 66 height 34
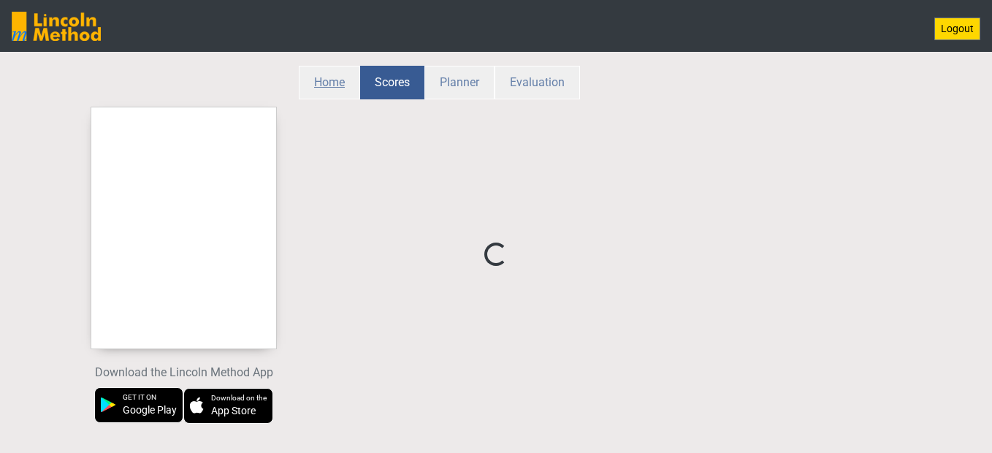
click at [339, 80] on button "Home" at bounding box center [329, 83] width 61 height 34
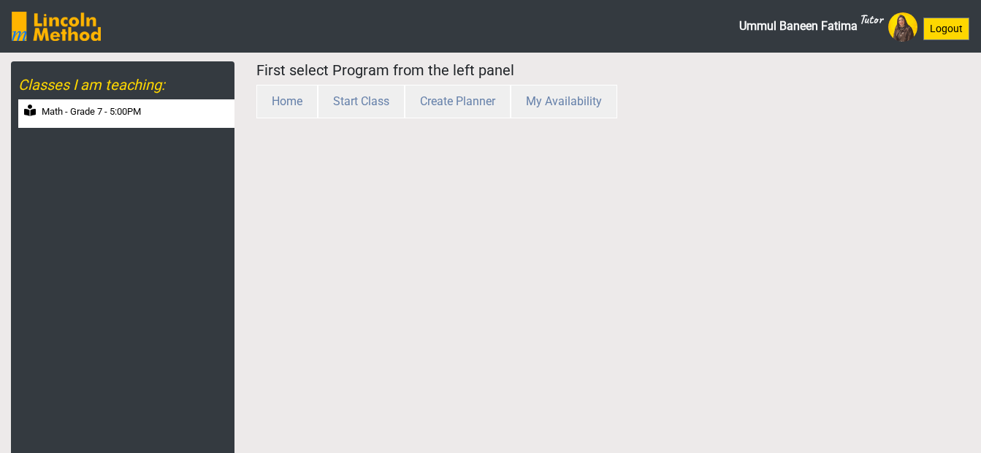
click at [129, 107] on label "Math - Grade 7 - 5:00PM" at bounding box center [91, 112] width 99 height 15
select select "month"
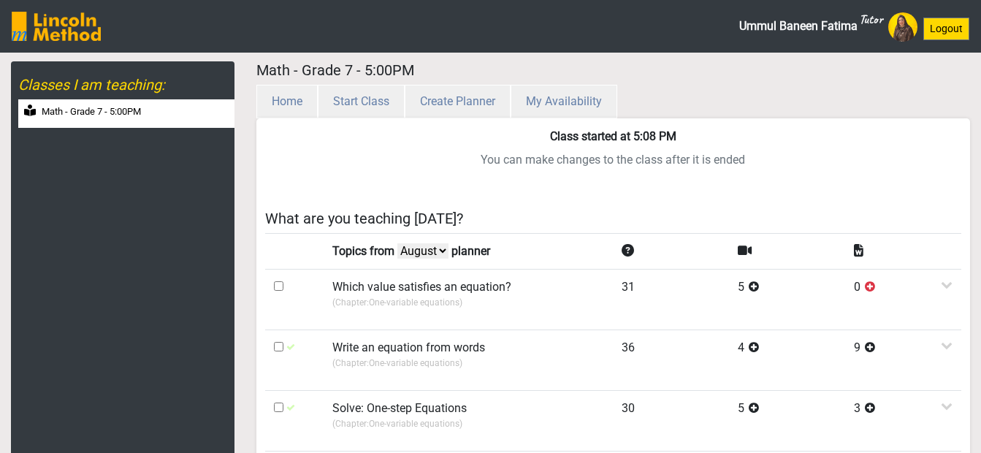
drag, startPoint x: 899, startPoint y: 181, endPoint x: 873, endPoint y: 143, distance: 46.8
click at [899, 181] on div "Class started at 5:08 PM You can make changes to the class after it is ended Wh…" at bounding box center [614, 446] width 714 height 656
click at [77, 30] on img at bounding box center [56, 26] width 89 height 29
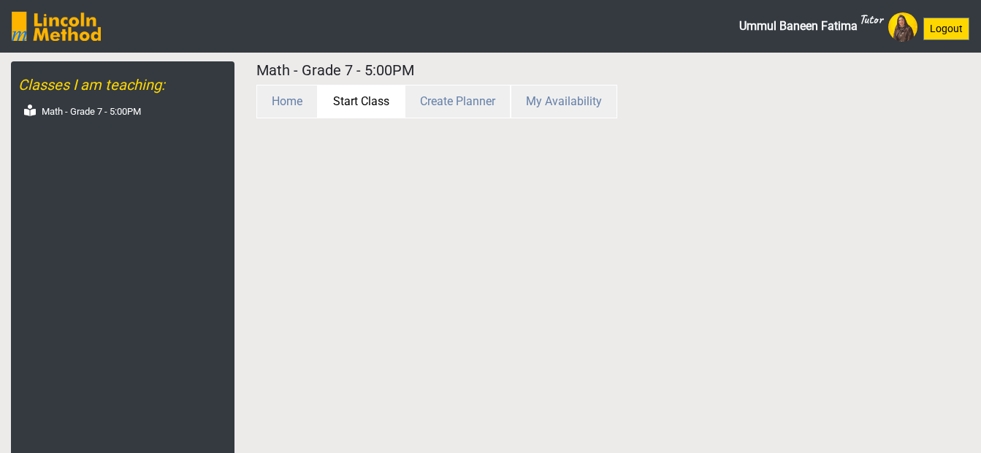
scroll to position [56, 0]
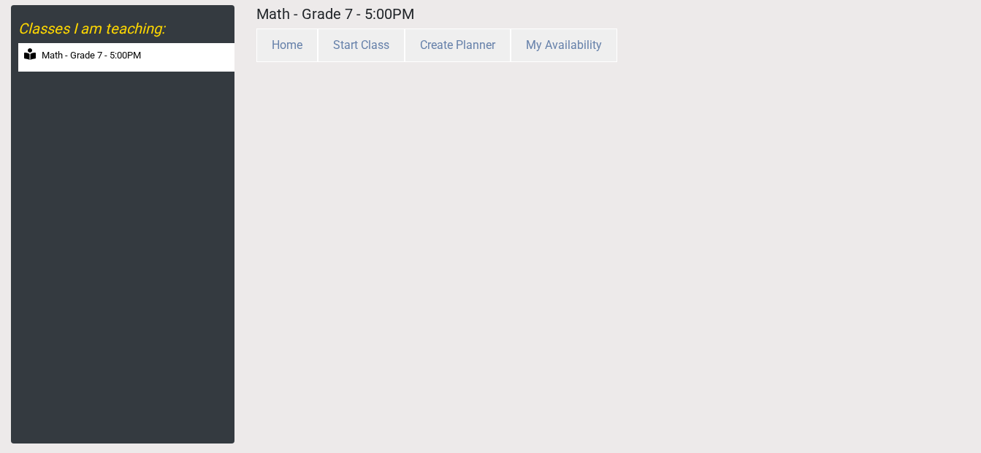
click at [115, 48] on div "Math - Grade 7 - 5:00PM" at bounding box center [126, 57] width 216 height 29
select select "month"
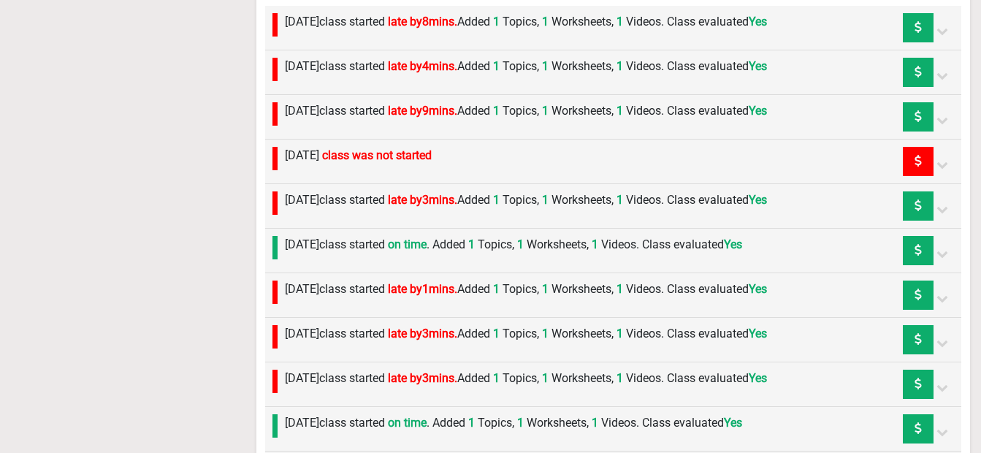
scroll to position [885, 0]
